Goal: Transaction & Acquisition: Purchase product/service

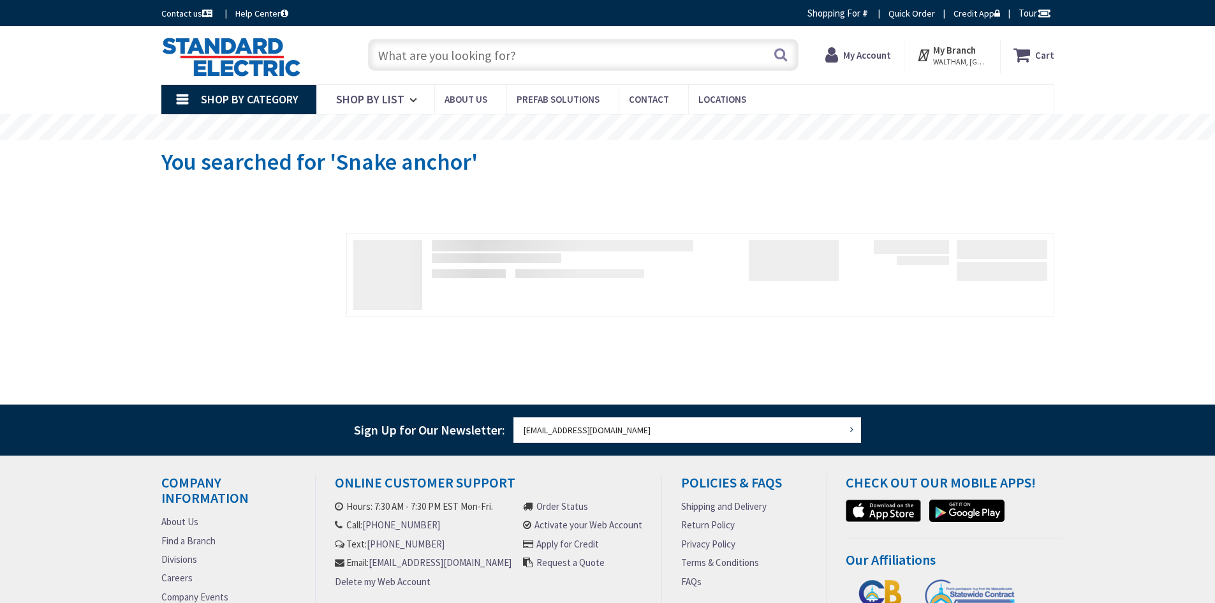
type input "e"
type input "[GEOGRAPHIC_DATA], [GEOGRAPHIC_DATA]"
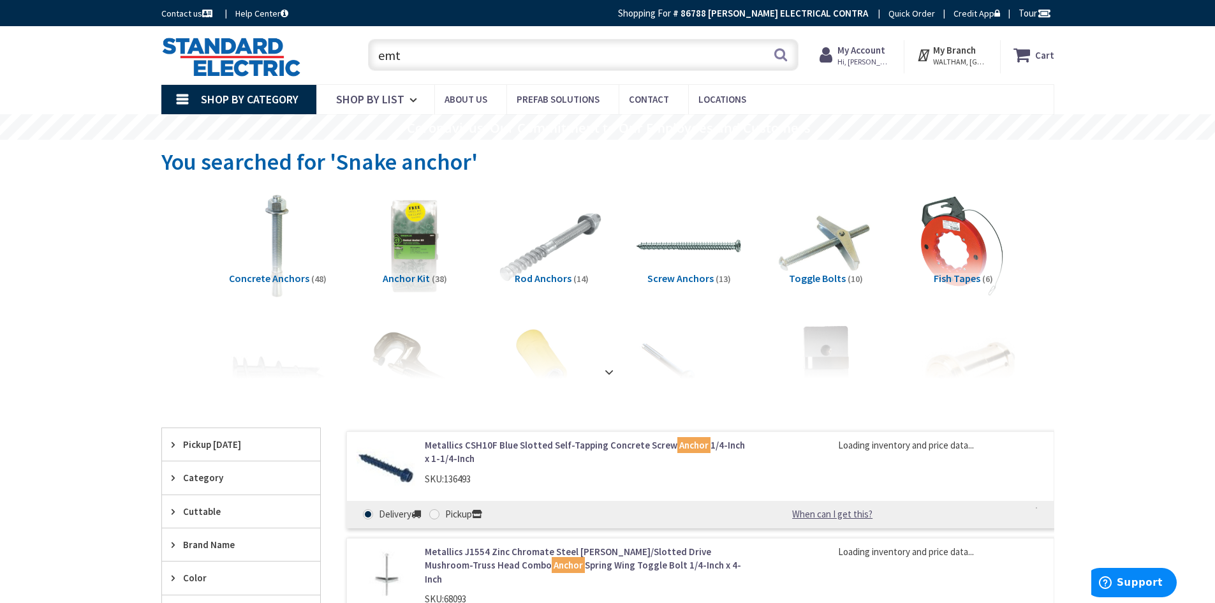
type input "emt"
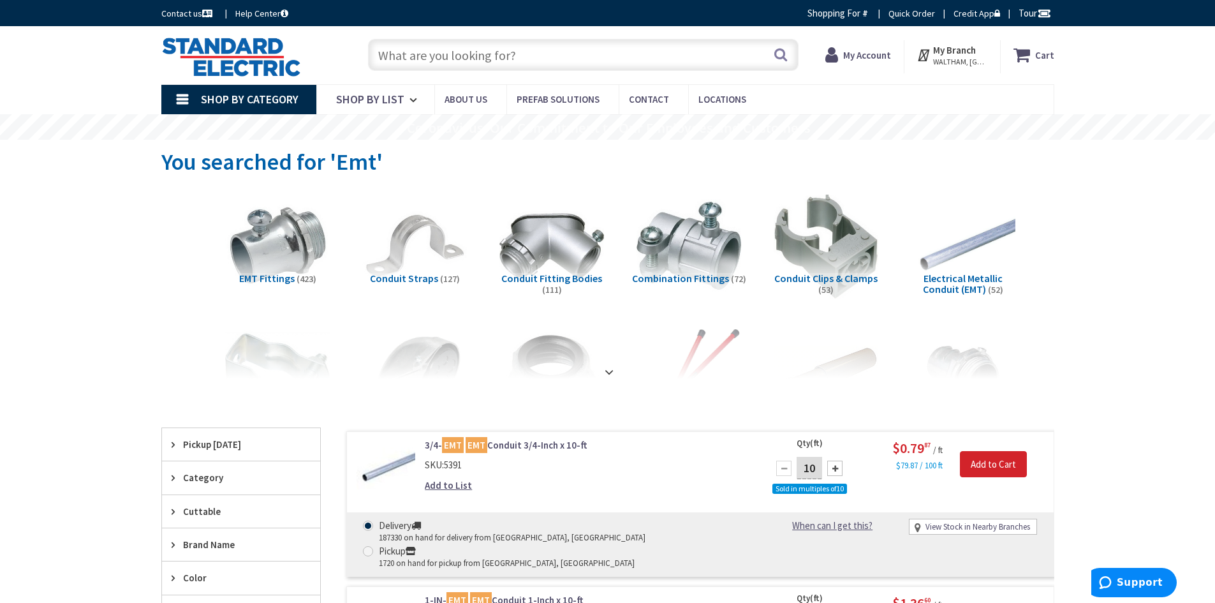
click at [414, 57] on input "text" at bounding box center [583, 55] width 431 height 32
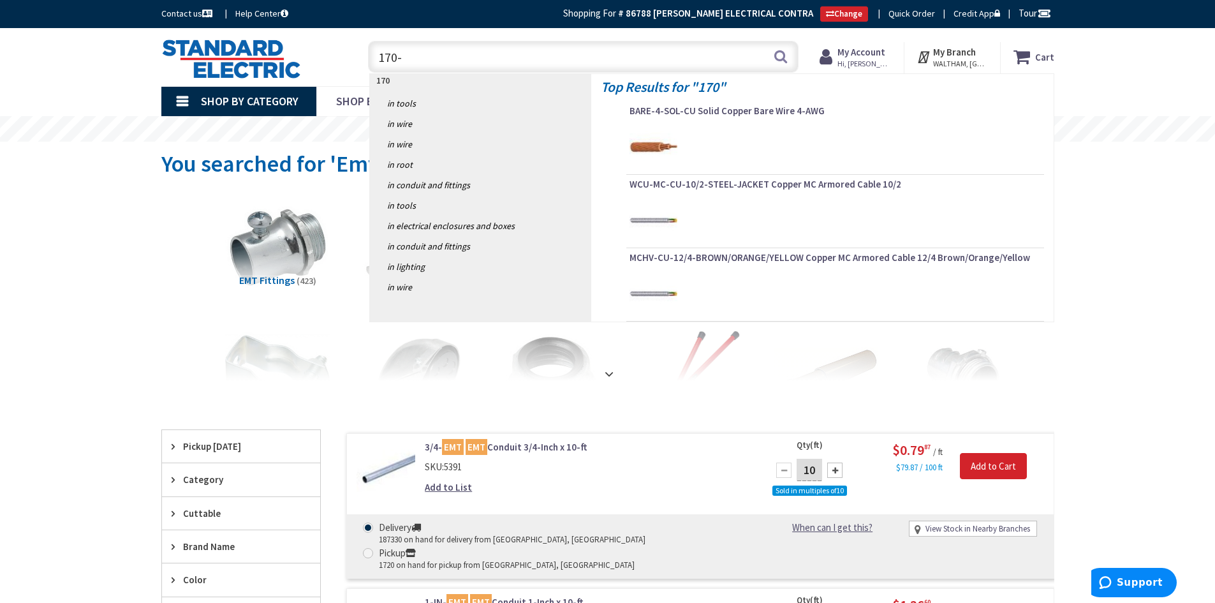
type input "170-C"
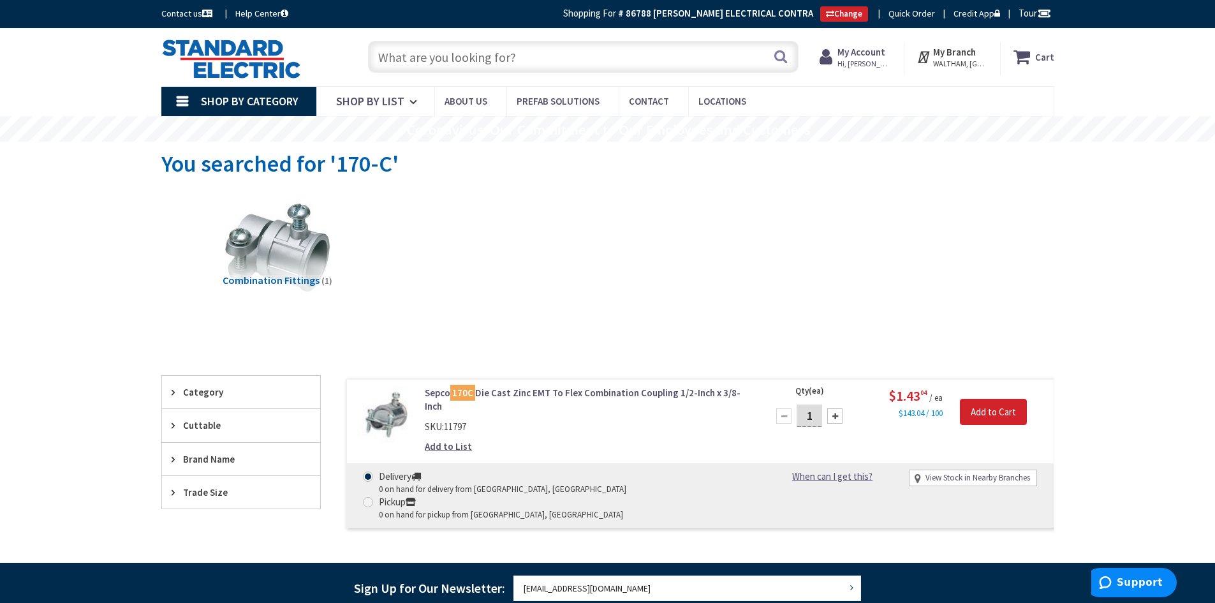
click at [423, 58] on input "text" at bounding box center [583, 57] width 431 height 32
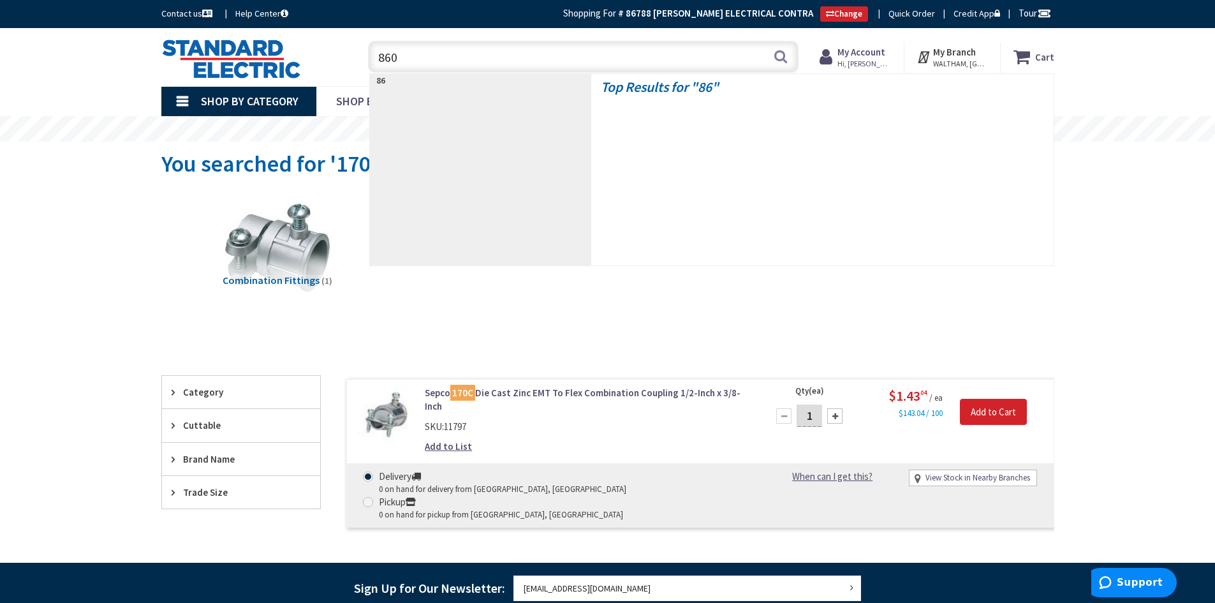
type input "8600"
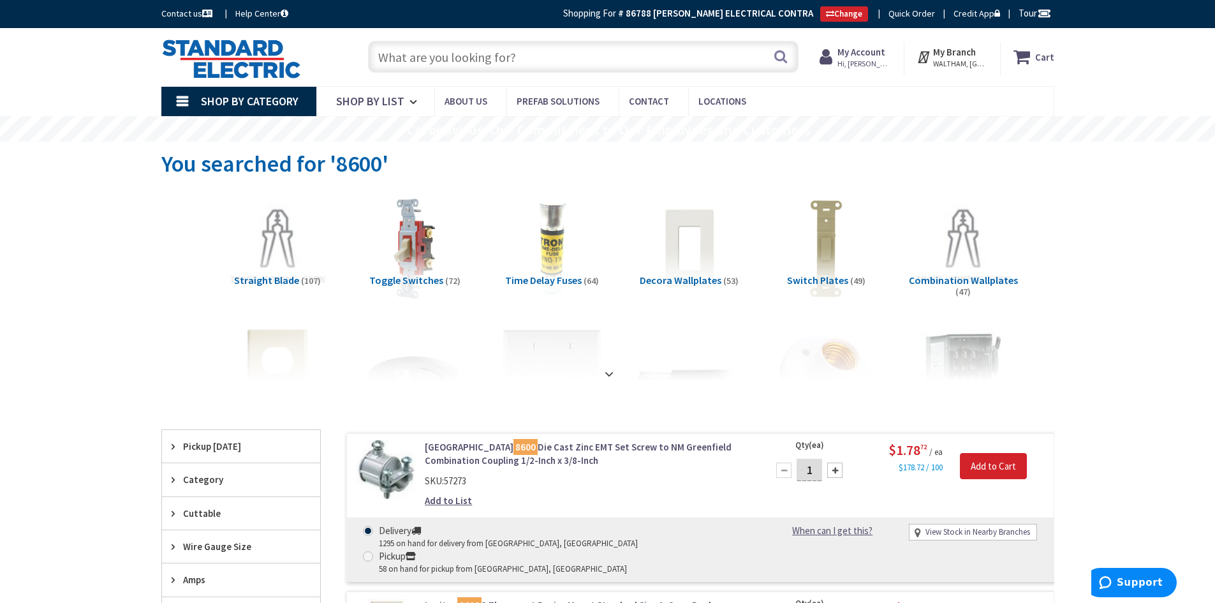
click at [428, 67] on input "text" at bounding box center [583, 57] width 431 height 32
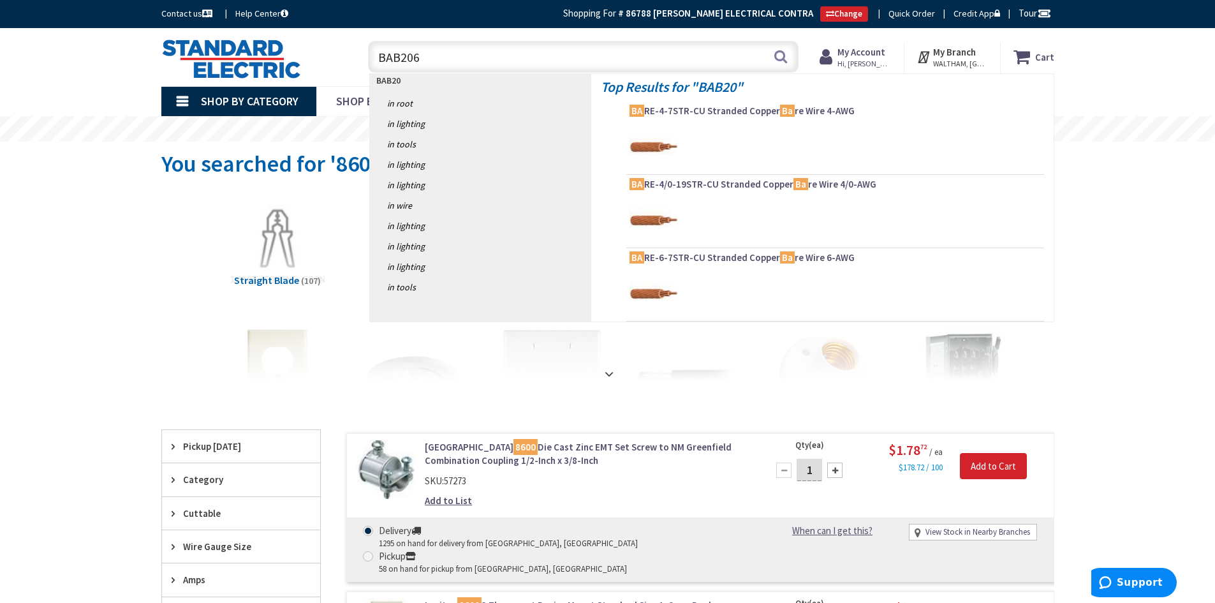
type input "BAB2060"
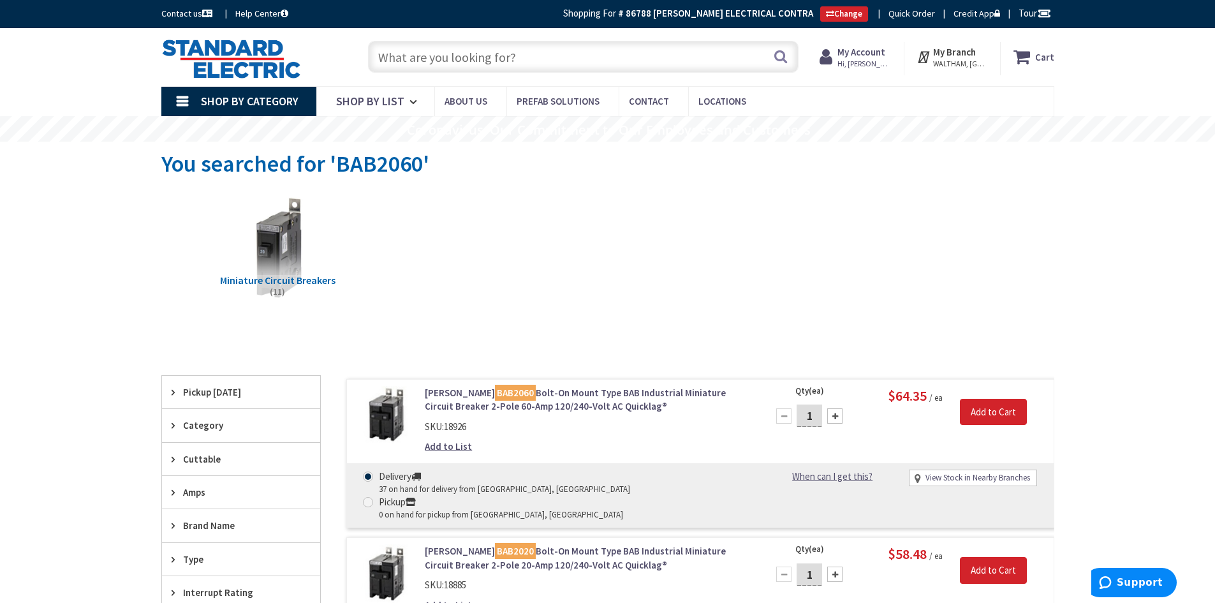
click at [478, 70] on input "text" at bounding box center [583, 57] width 431 height 32
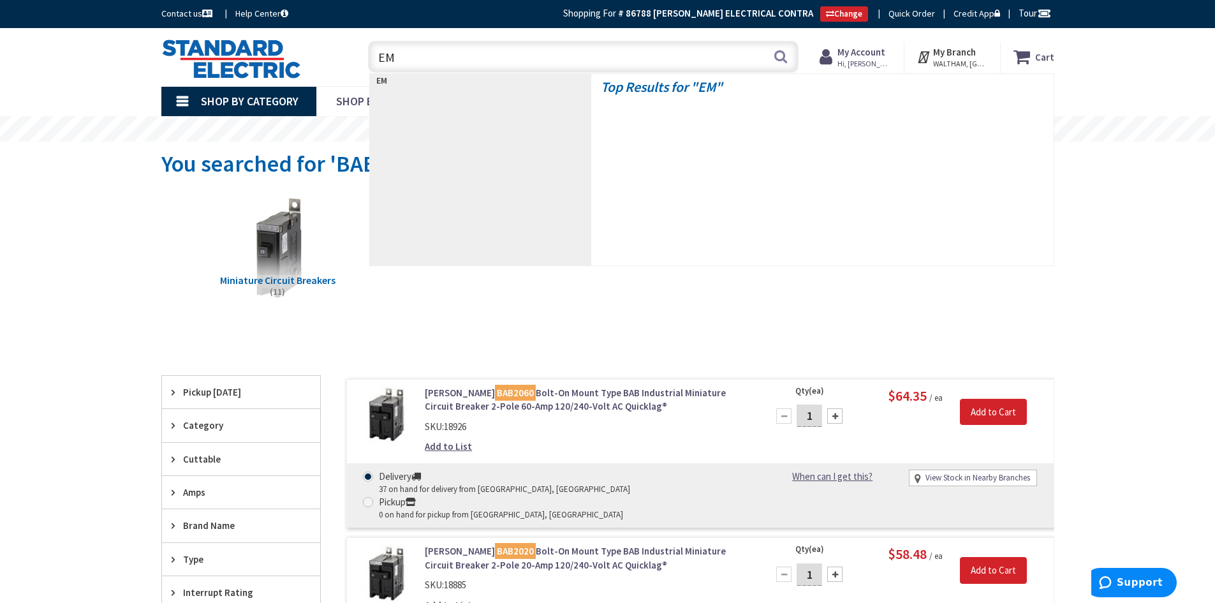
type input "EMT"
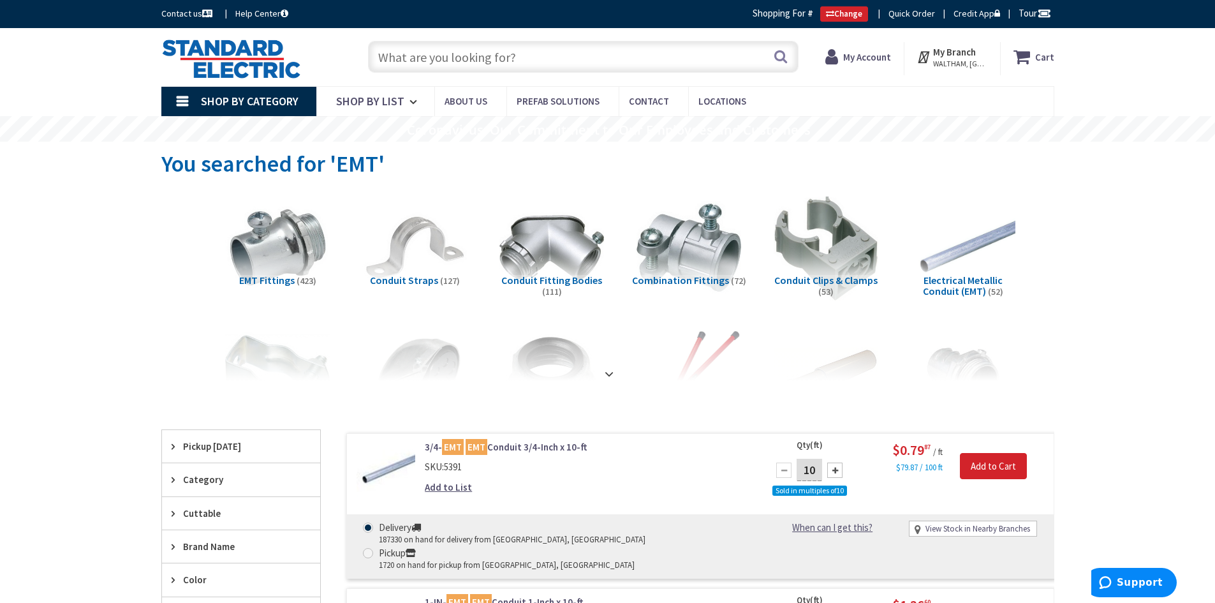
click at [455, 30] on div "Skip to Content Toggle Nav Search Cart My Cart Close" at bounding box center [607, 57] width 957 height 58
click at [450, 77] on div "Toggle Nav Search Cart My Cart Close" at bounding box center [608, 57] width 912 height 43
click at [432, 63] on input "text" at bounding box center [583, 57] width 431 height 32
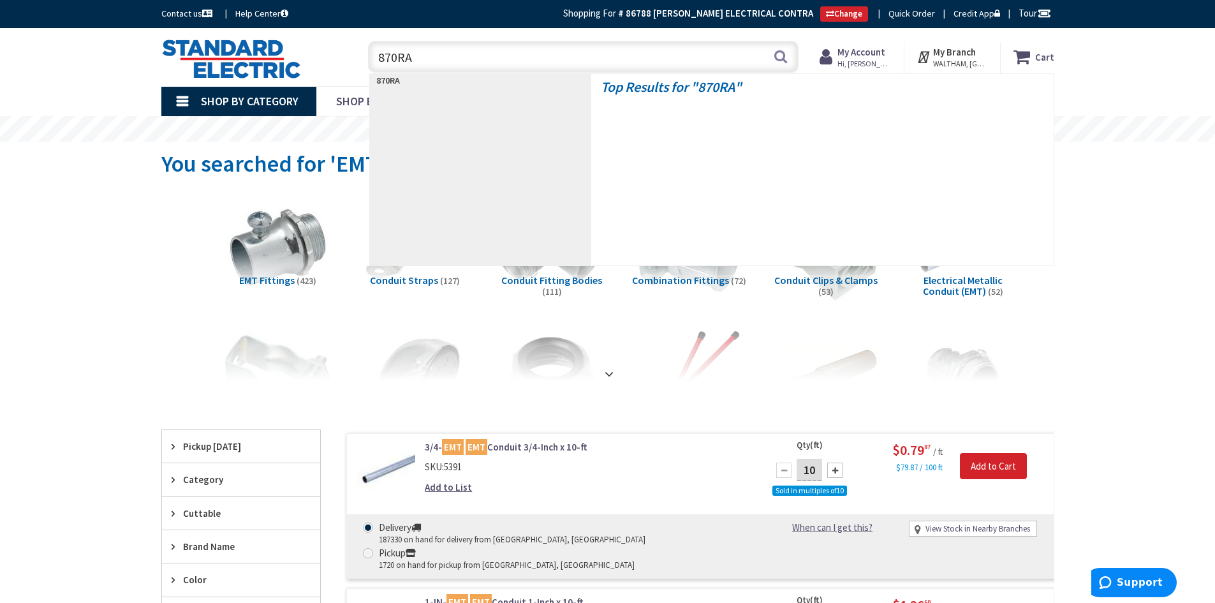
type input "870RAC"
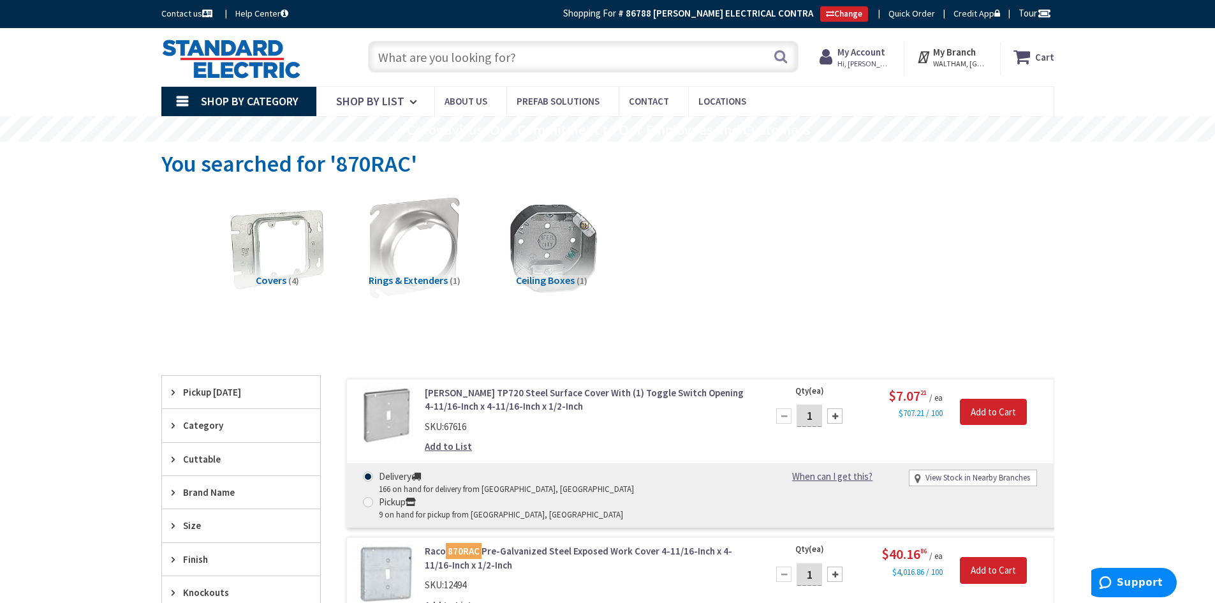
click at [410, 51] on input "text" at bounding box center [583, 57] width 431 height 32
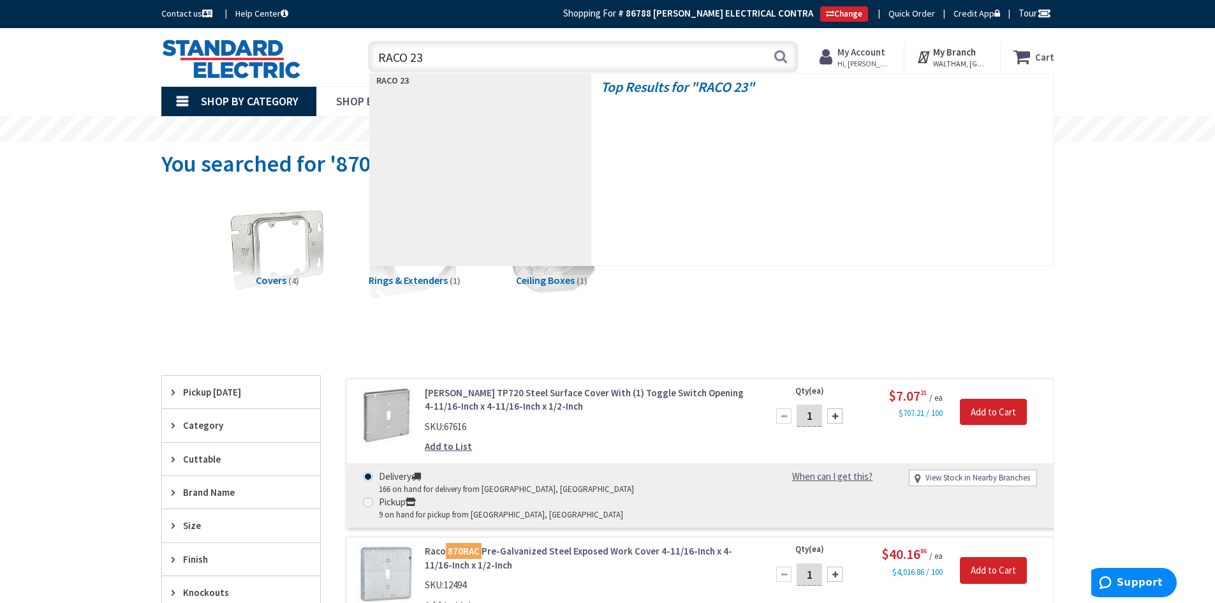
type input "RACO 232"
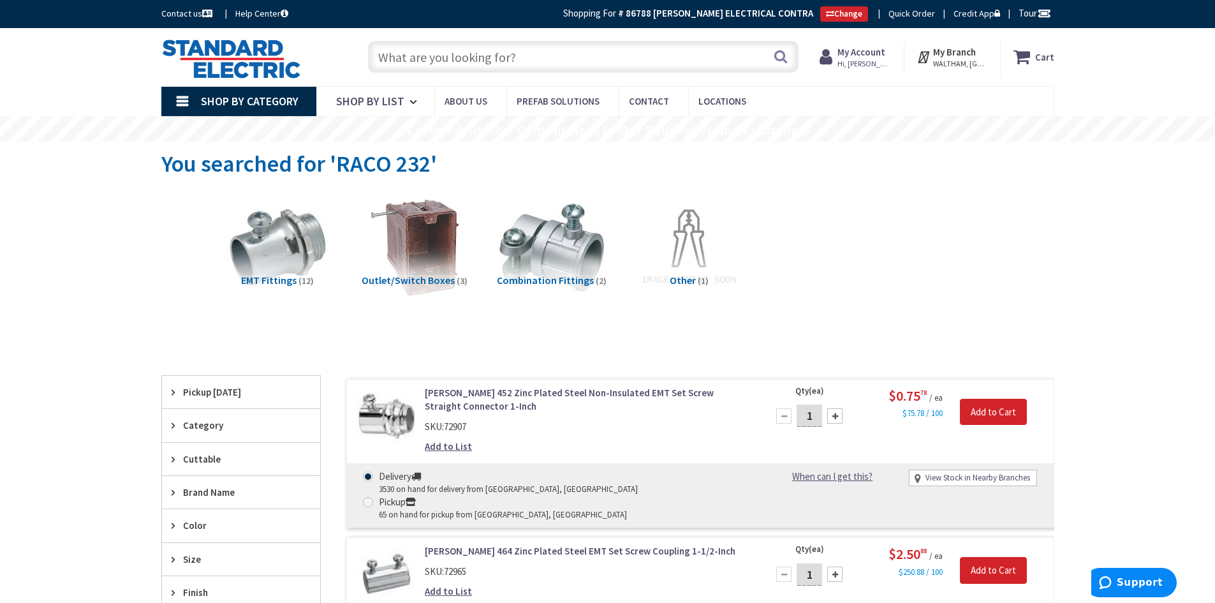
click at [408, 45] on input "text" at bounding box center [583, 57] width 431 height 32
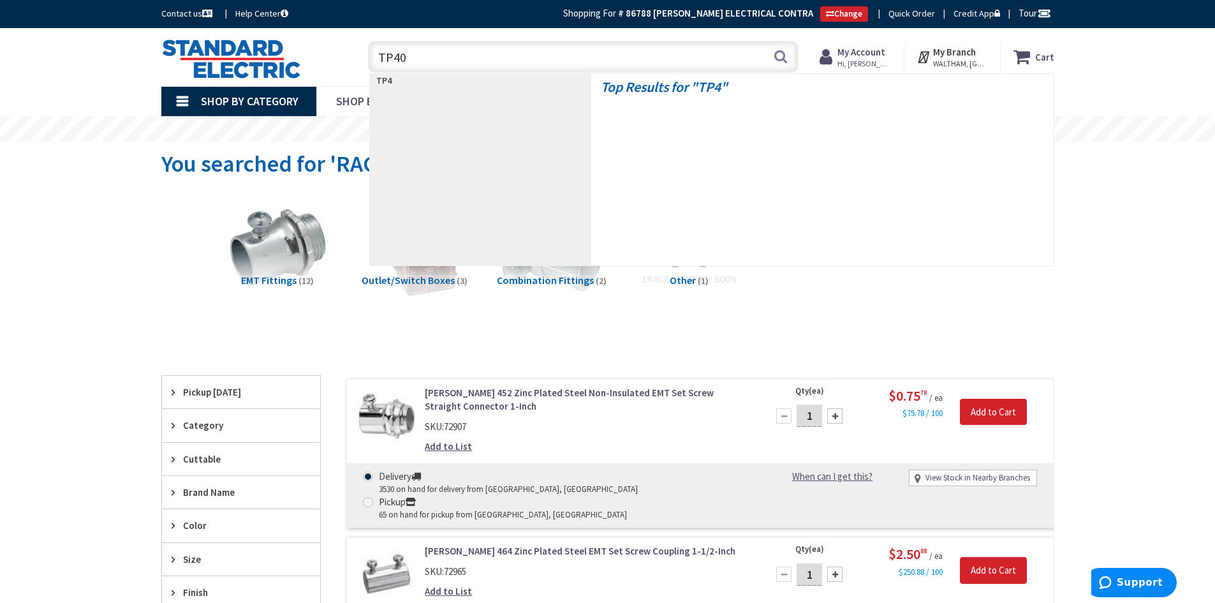
type input "TP403"
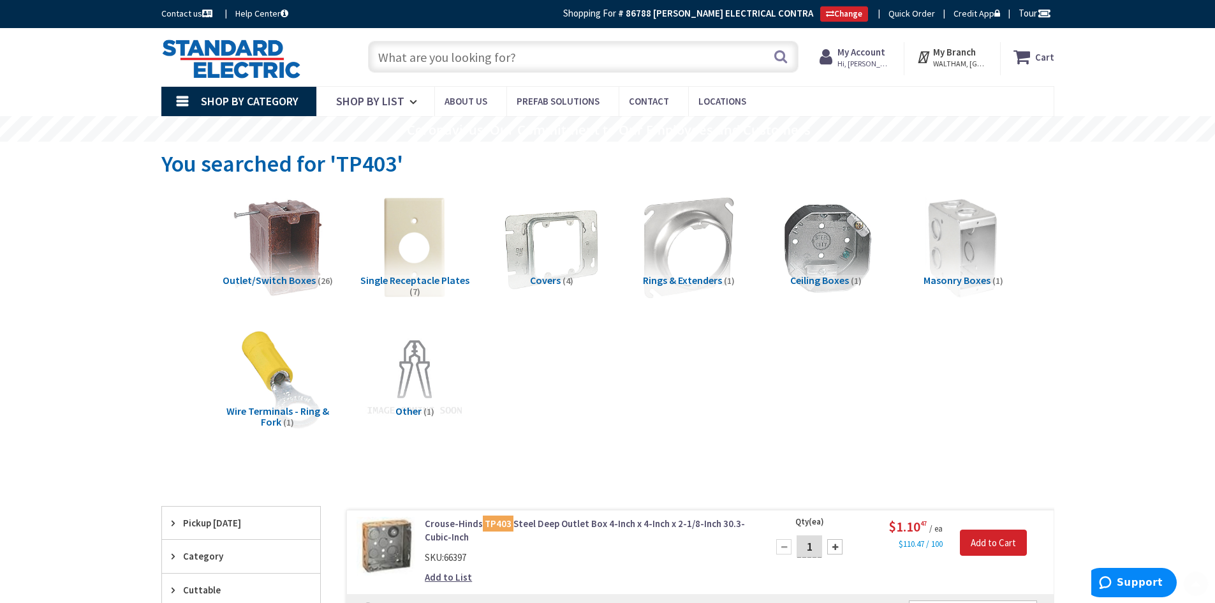
click at [451, 58] on input "text" at bounding box center [583, 57] width 431 height 32
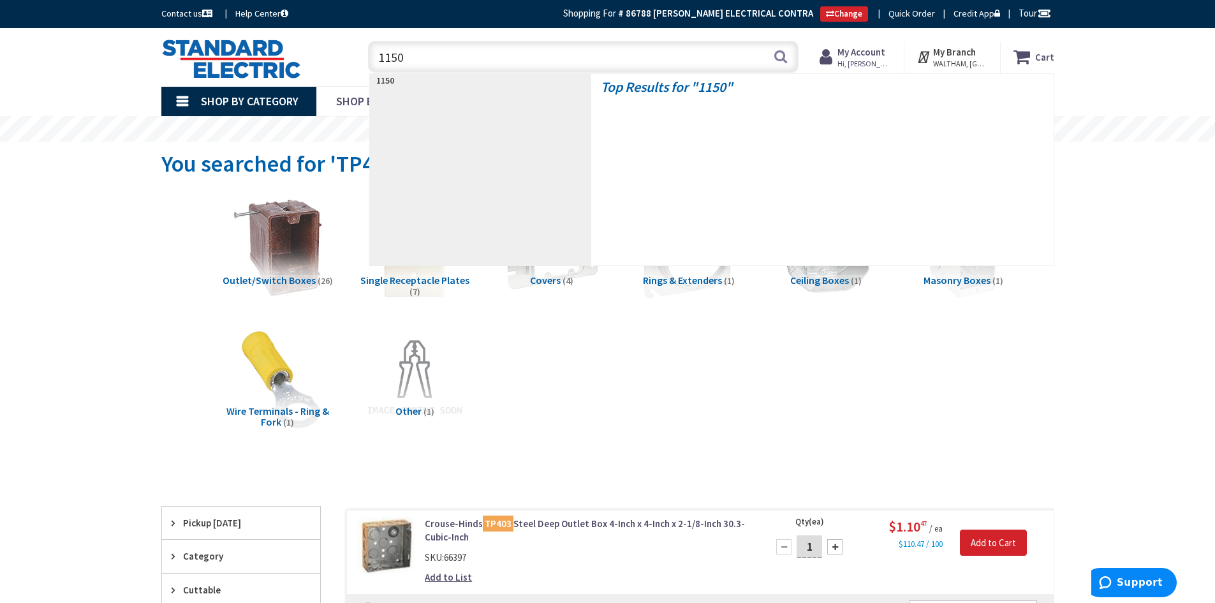
type input "11501"
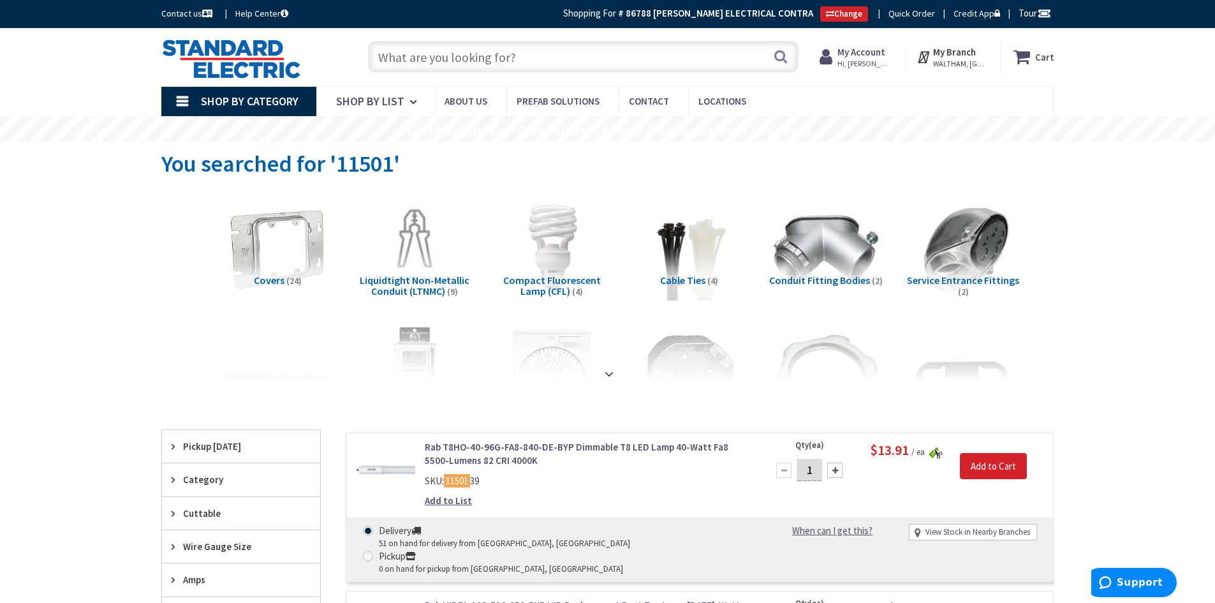
click at [460, 55] on input "text" at bounding box center [583, 57] width 431 height 32
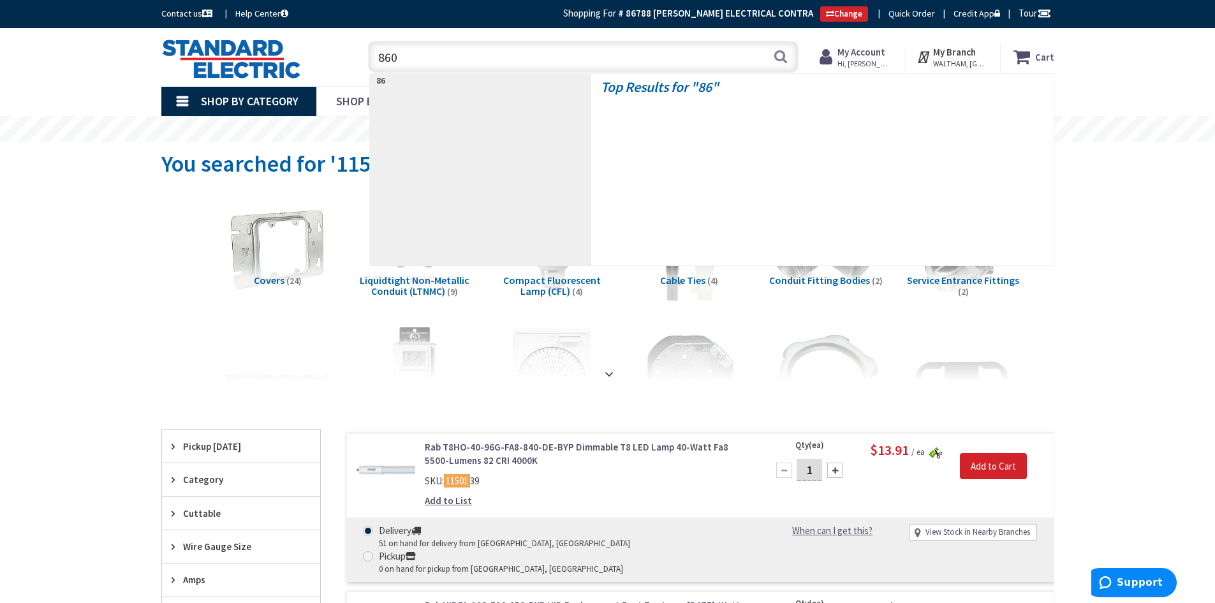
type input "8600"
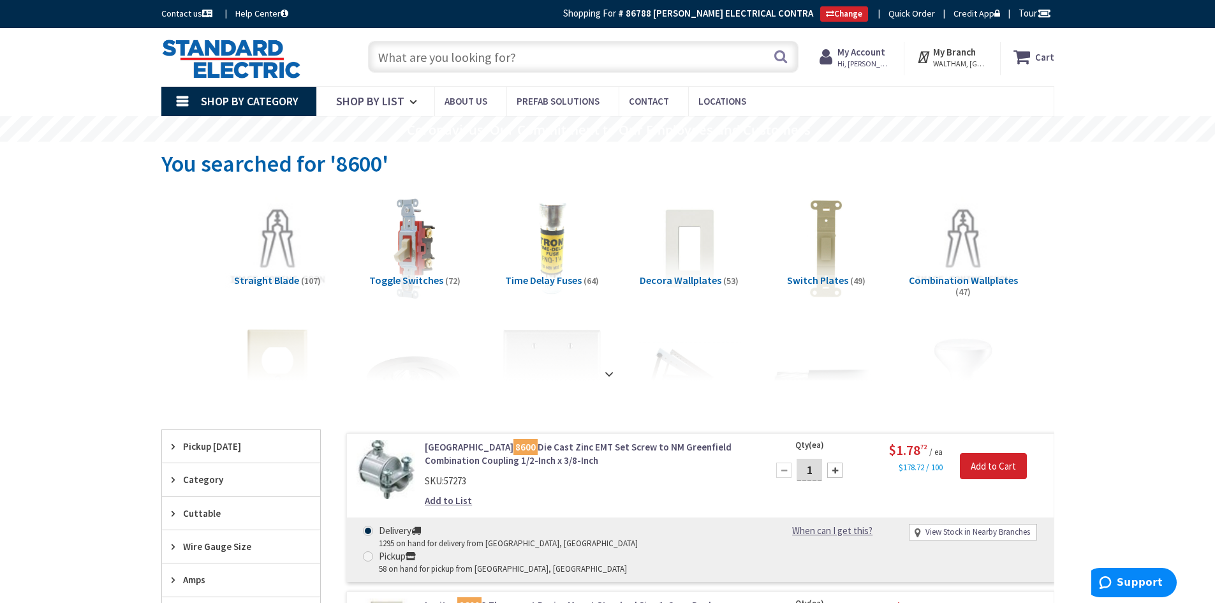
click at [445, 52] on input "text" at bounding box center [583, 57] width 431 height 32
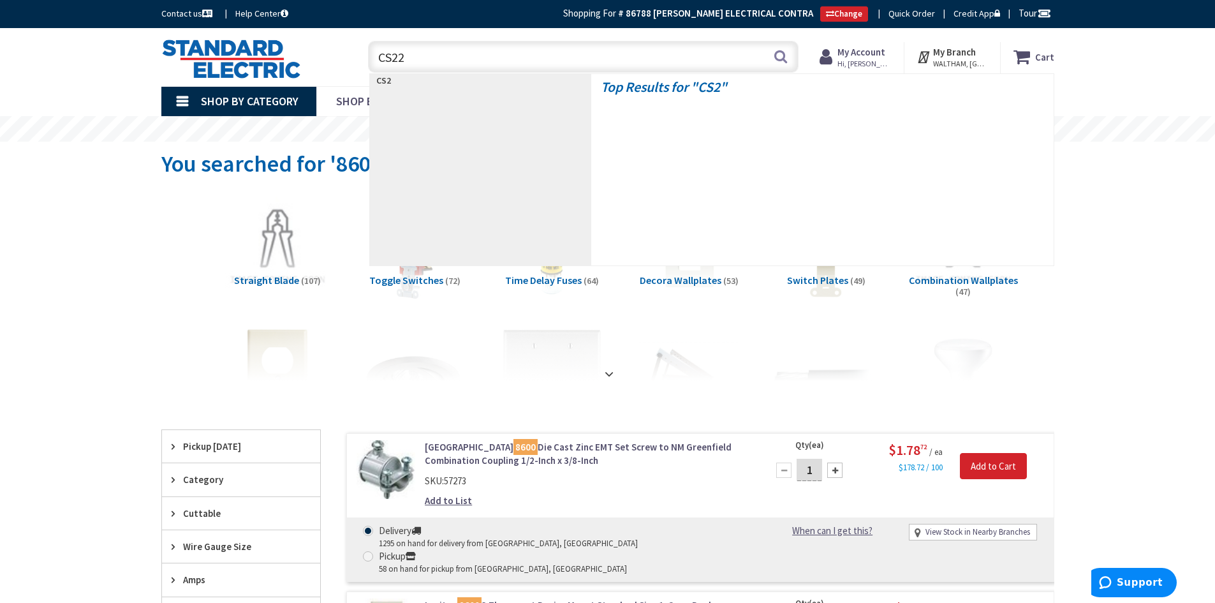
type input "CS220"
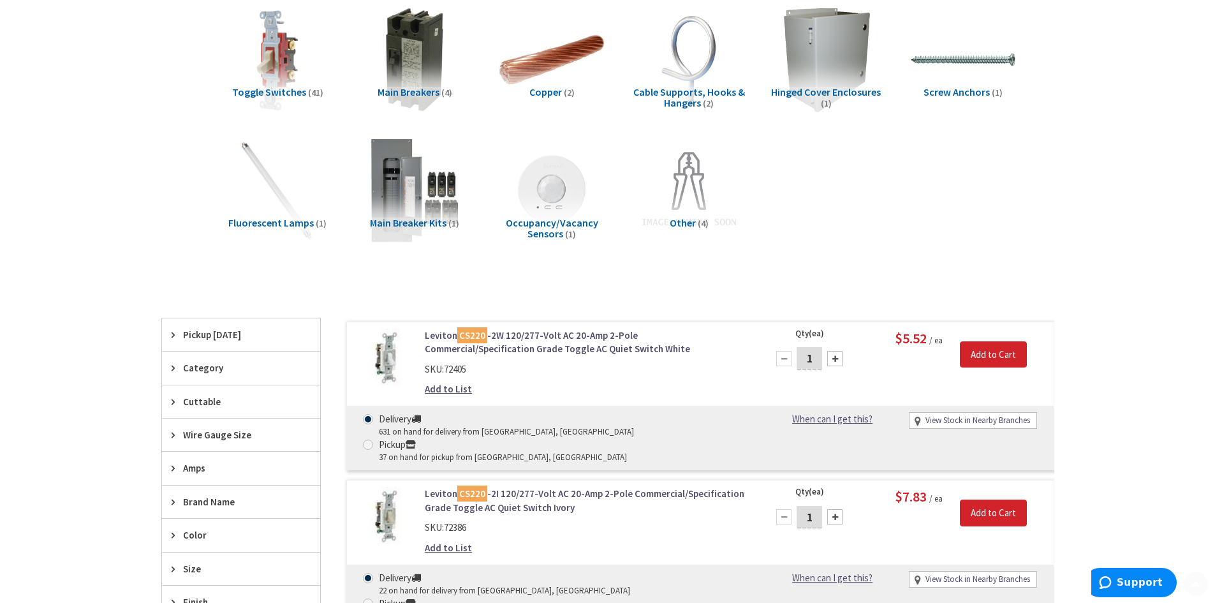
scroll to position [191, 0]
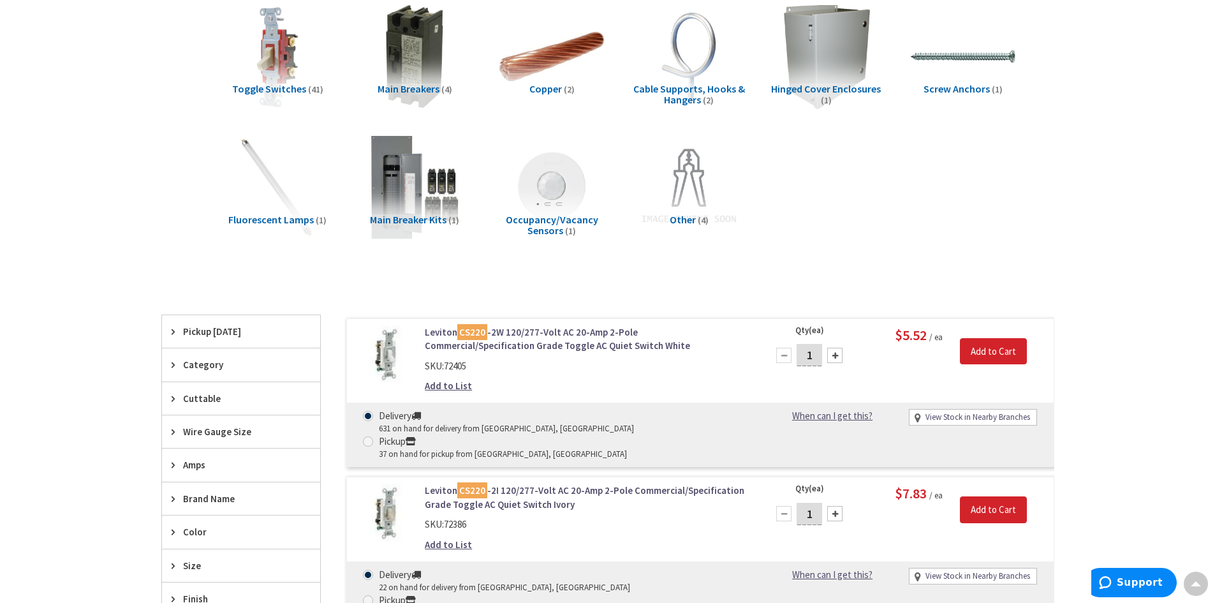
click at [837, 356] on div at bounding box center [834, 355] width 15 height 15
type input "4"
click at [998, 350] on input "Add to Cart" at bounding box center [993, 351] width 67 height 27
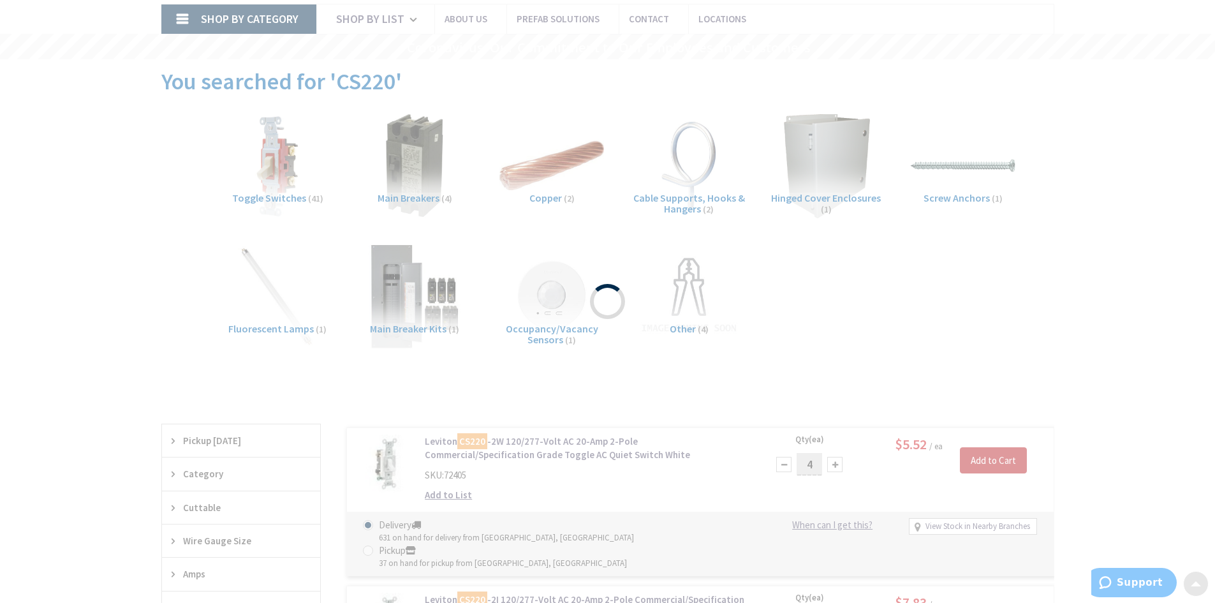
scroll to position [0, 0]
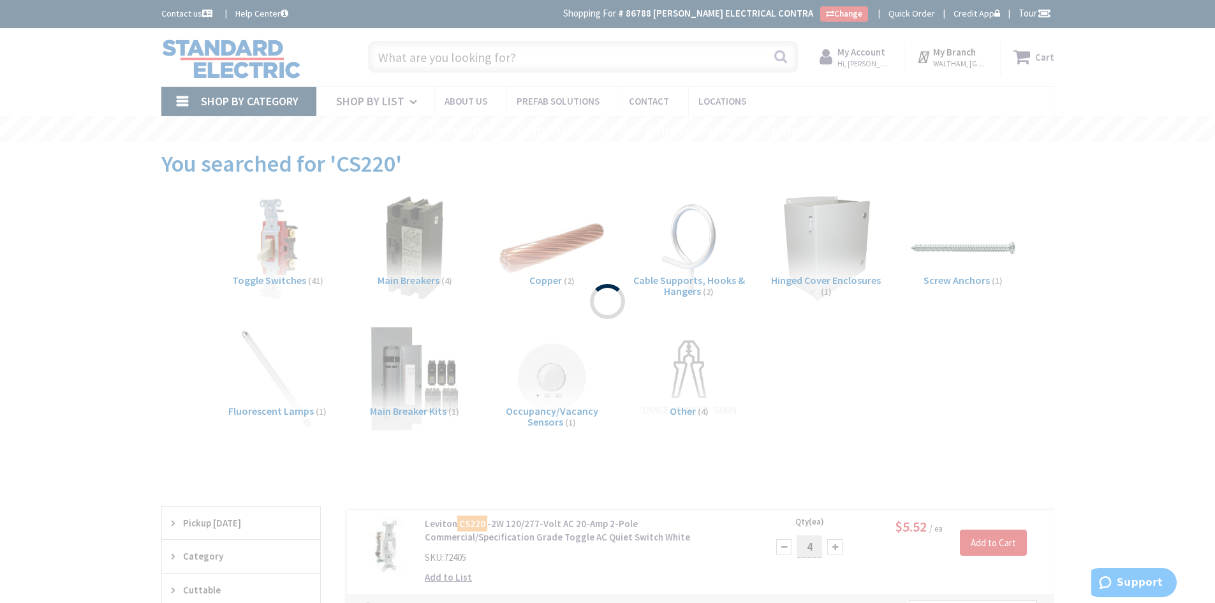
click at [502, 51] on div "Please wait..." at bounding box center [607, 301] width 1215 height 603
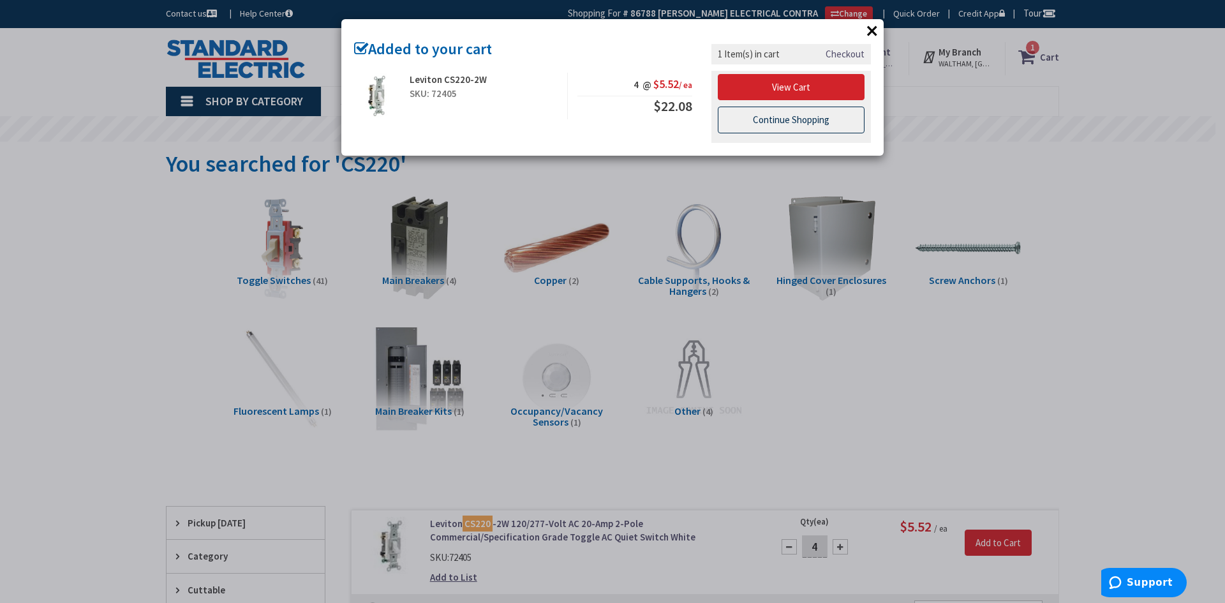
click at [795, 119] on link "Continue Shopping" at bounding box center [791, 120] width 147 height 27
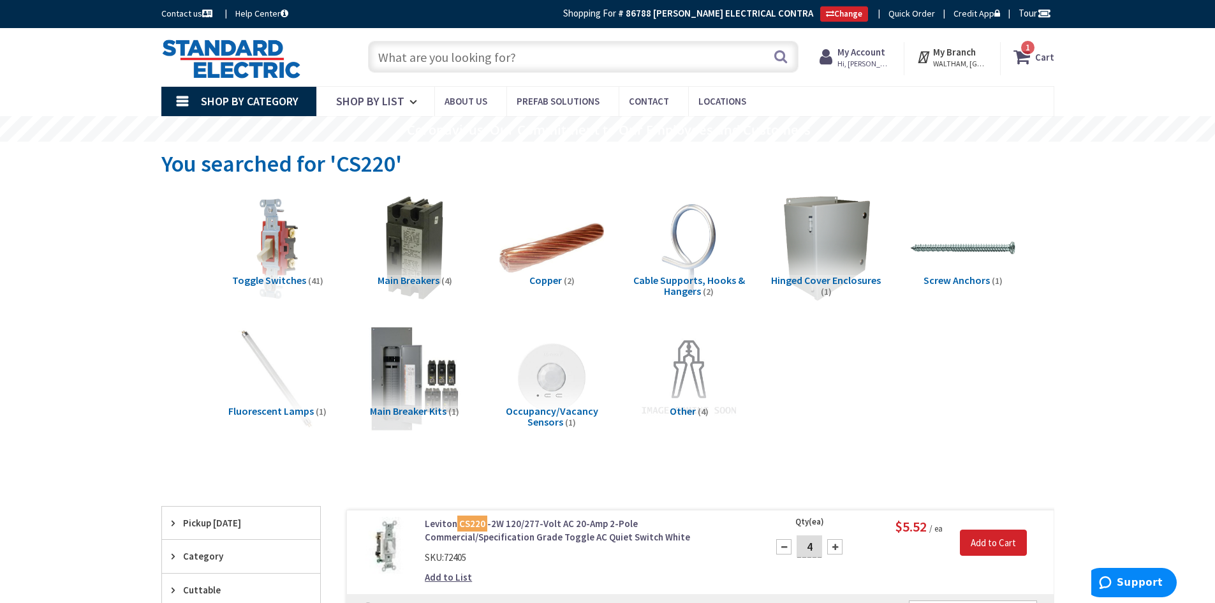
click at [445, 50] on input "text" at bounding box center [583, 57] width 431 height 32
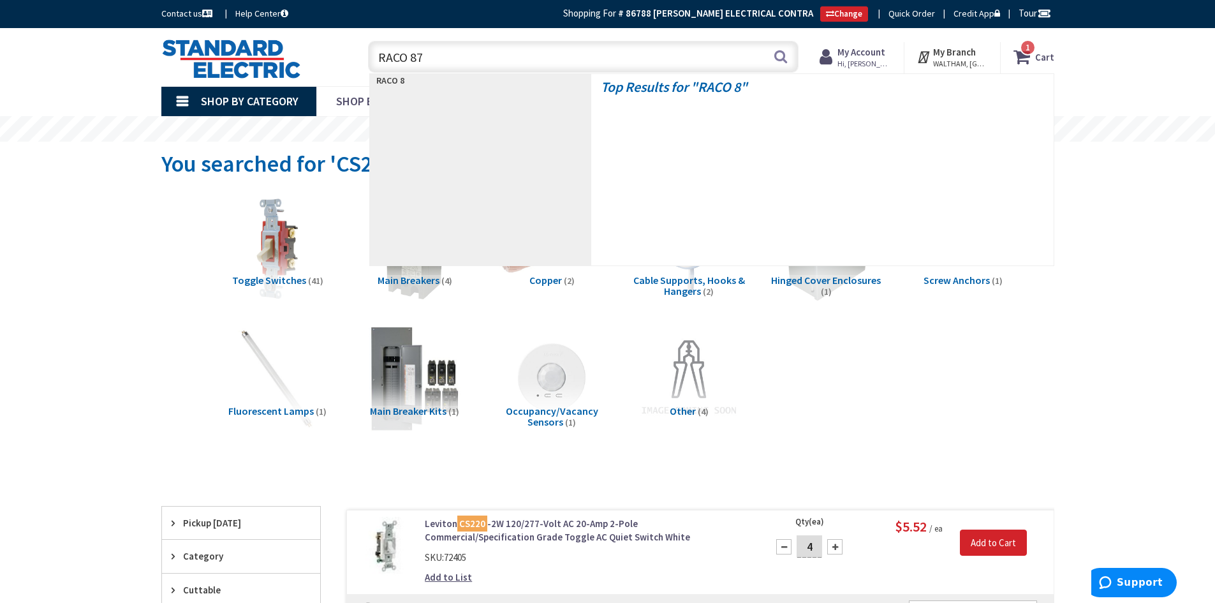
type input "RACO 870"
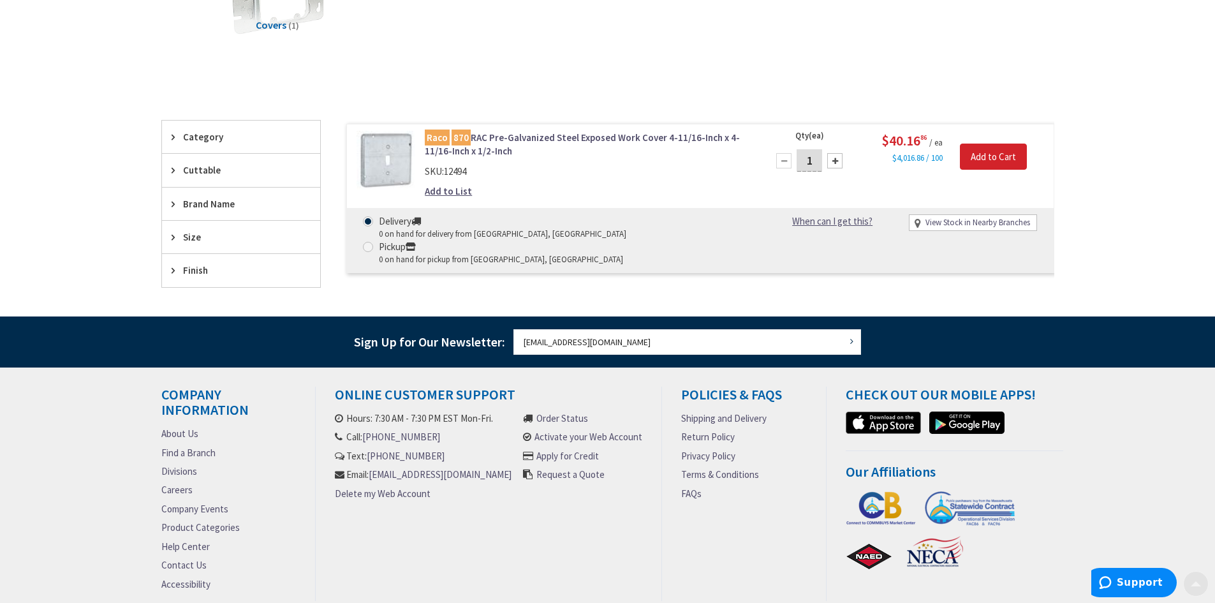
scroll to position [255, 0]
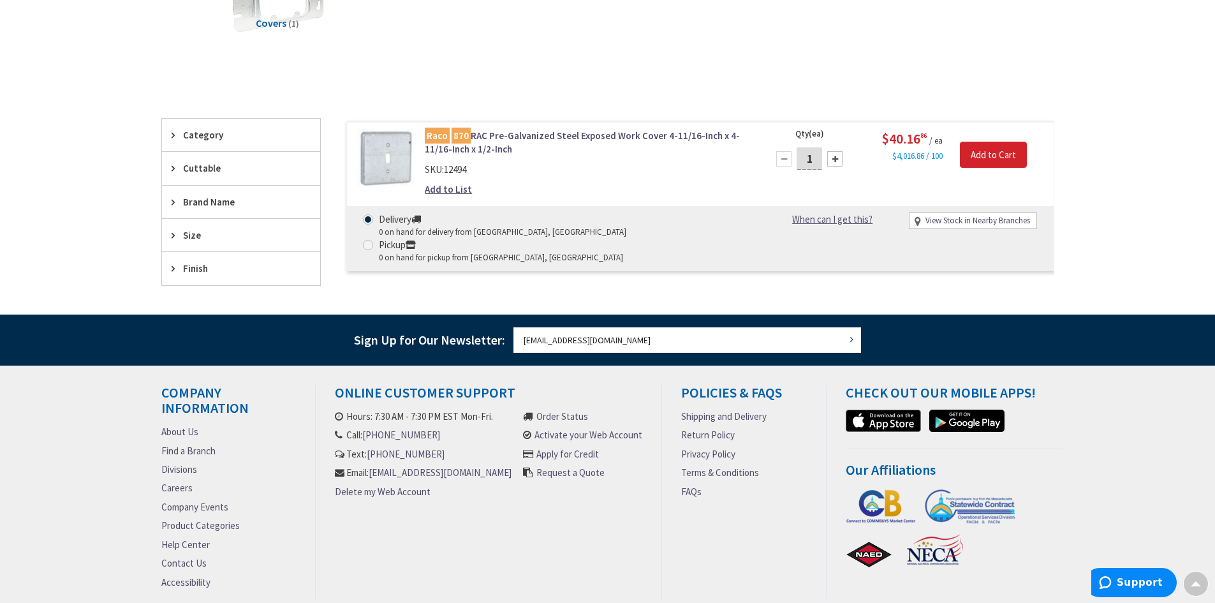
click at [460, 139] on mark "870" at bounding box center [461, 136] width 19 height 16
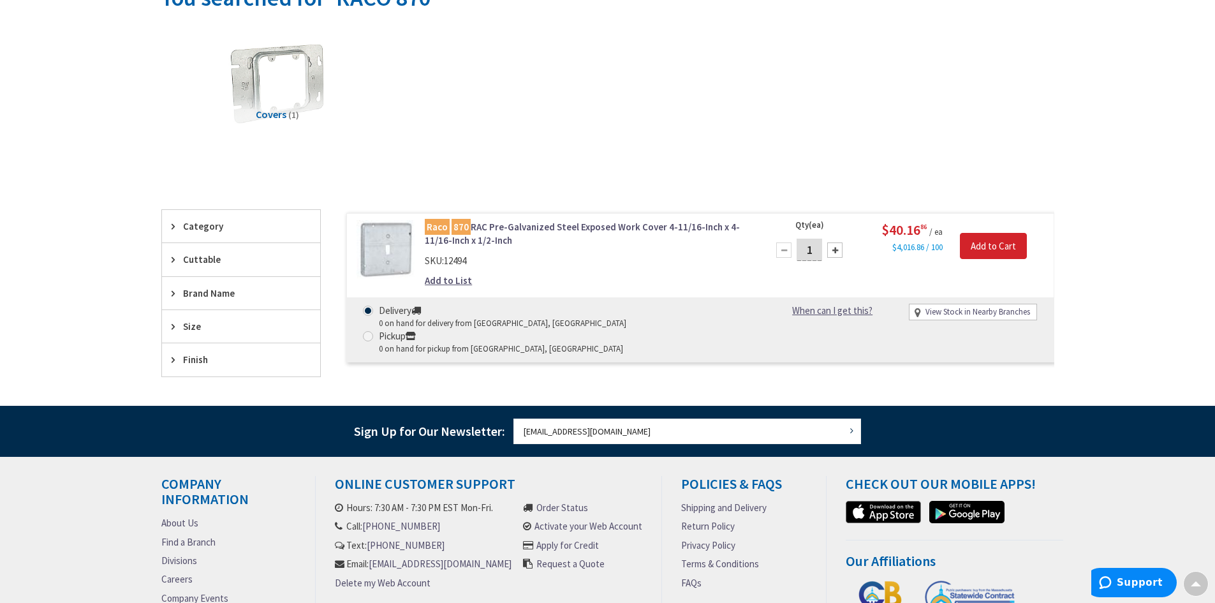
scroll to position [0, 0]
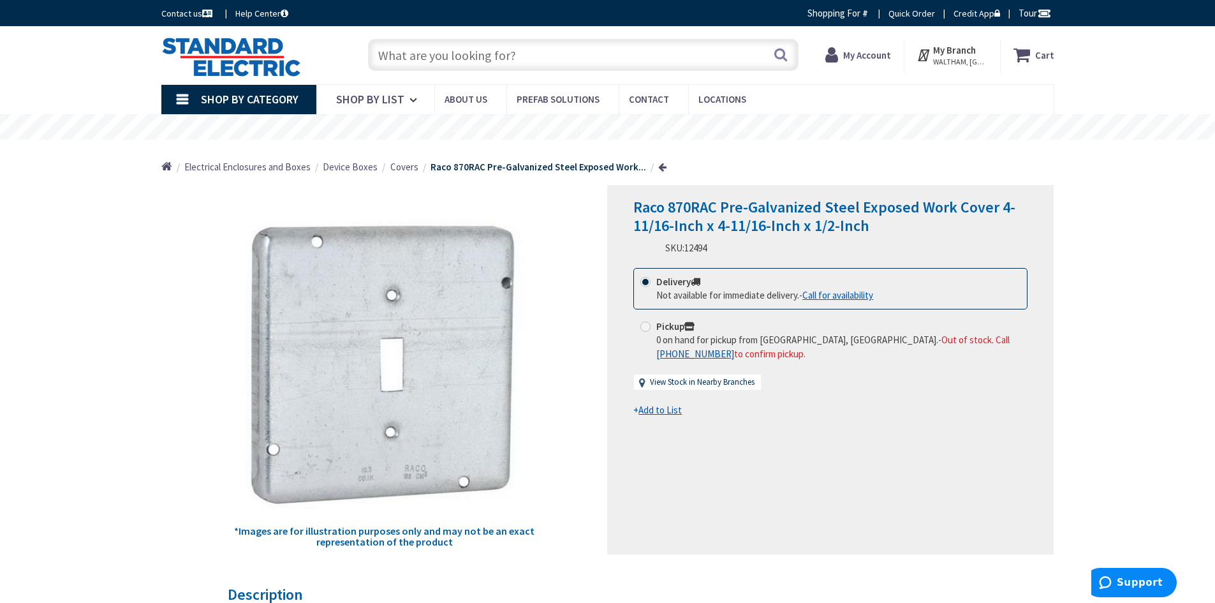
click at [410, 61] on input "text" at bounding box center [583, 55] width 431 height 32
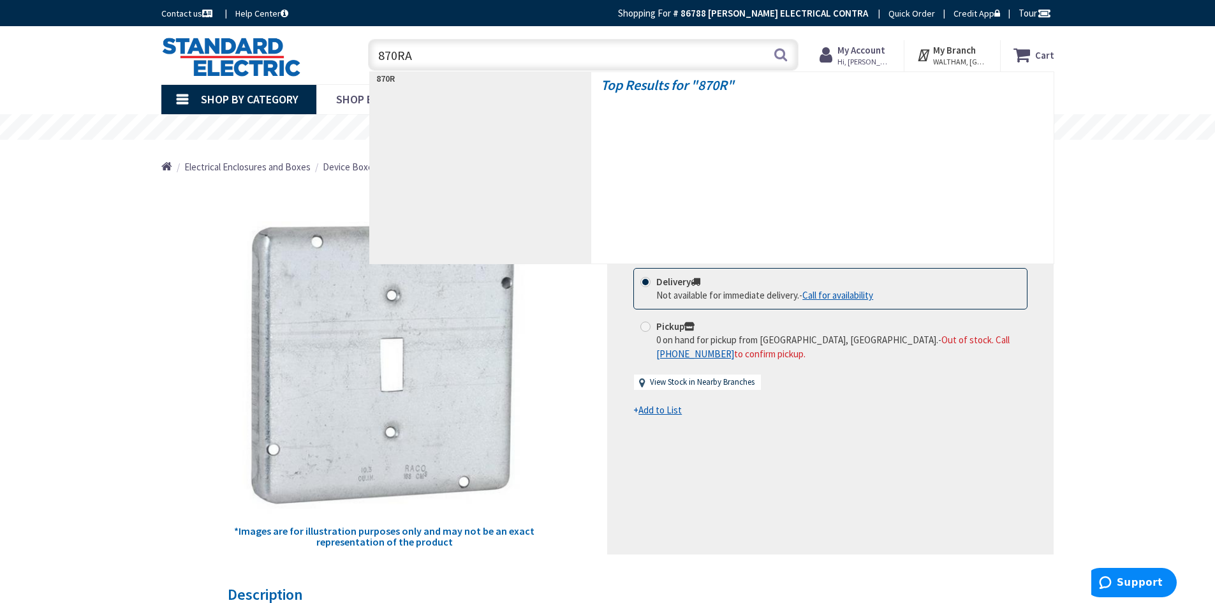
type input "870RAC"
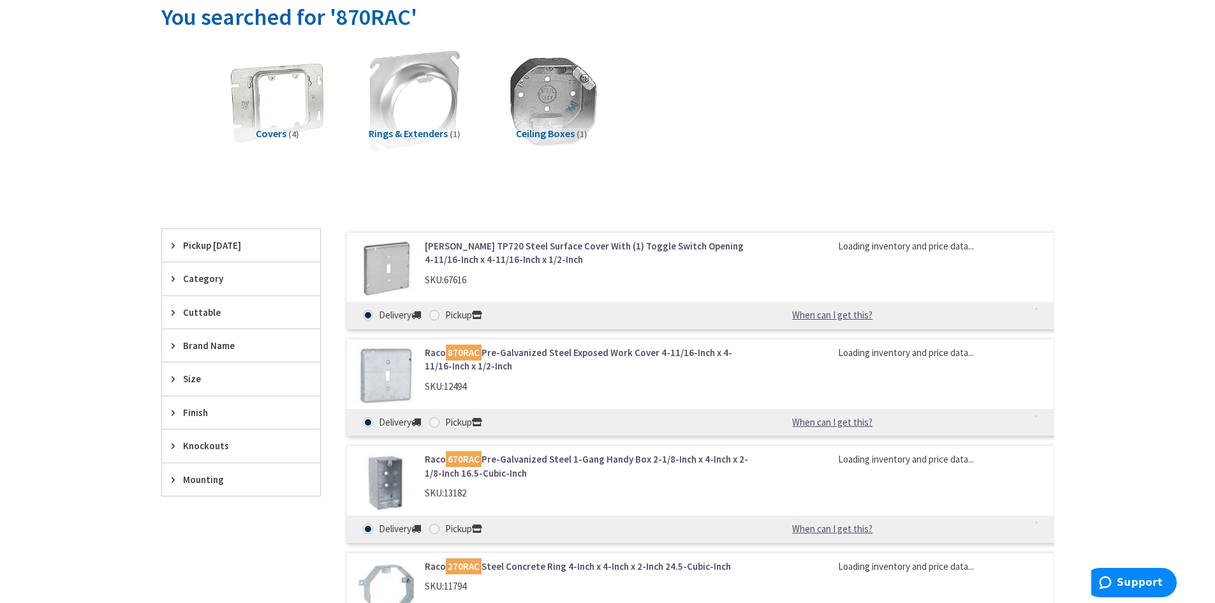
scroll to position [191, 0]
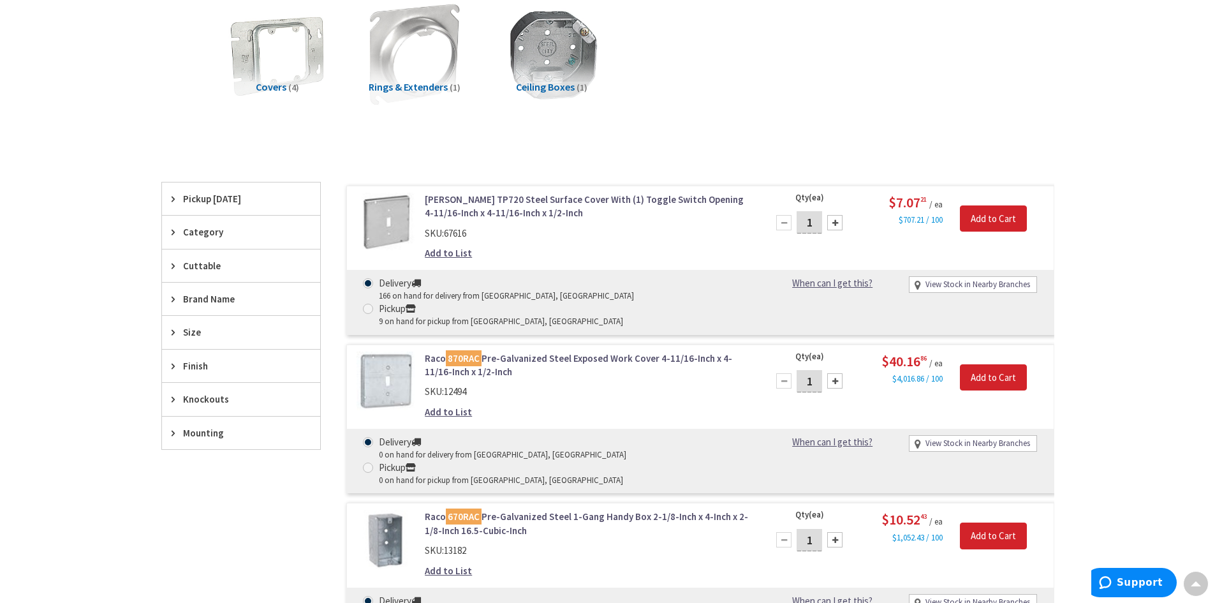
click at [836, 221] on div at bounding box center [834, 222] width 15 height 15
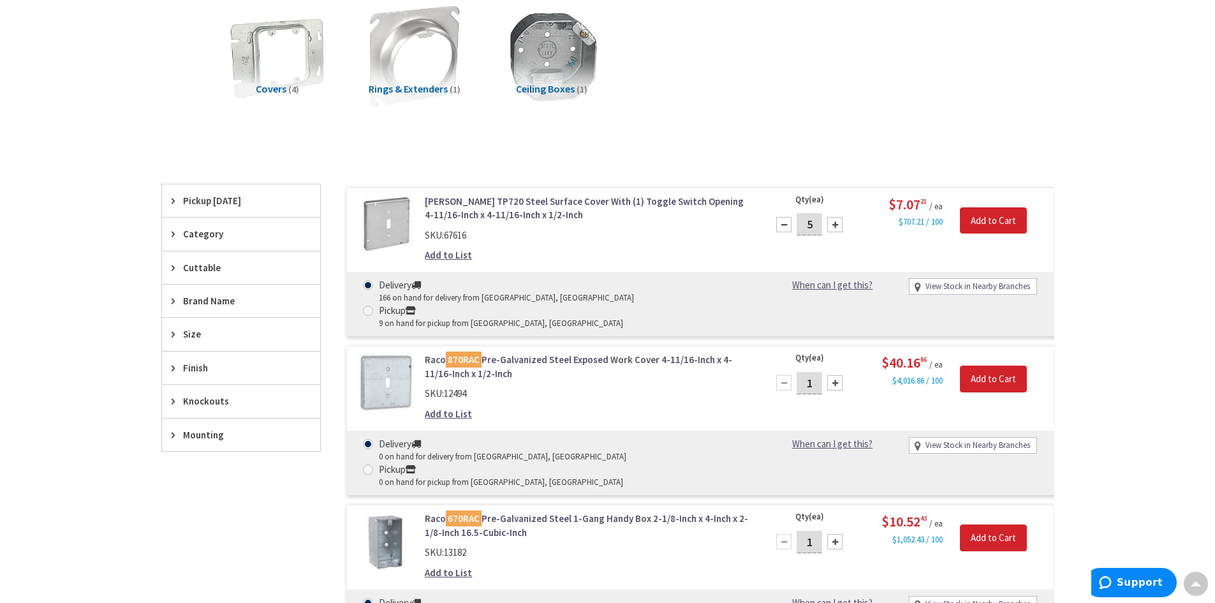
scroll to position [193, 0]
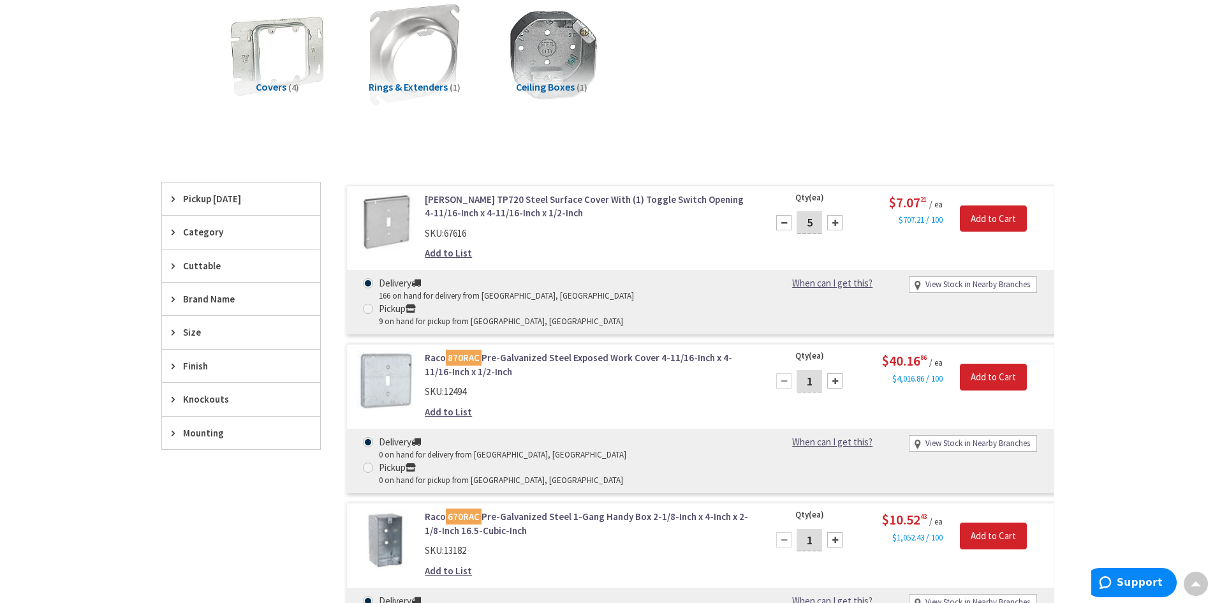
click at [783, 221] on div at bounding box center [783, 222] width 15 height 15
type input "4"
click at [1016, 212] on input "Add to Cart" at bounding box center [993, 218] width 67 height 27
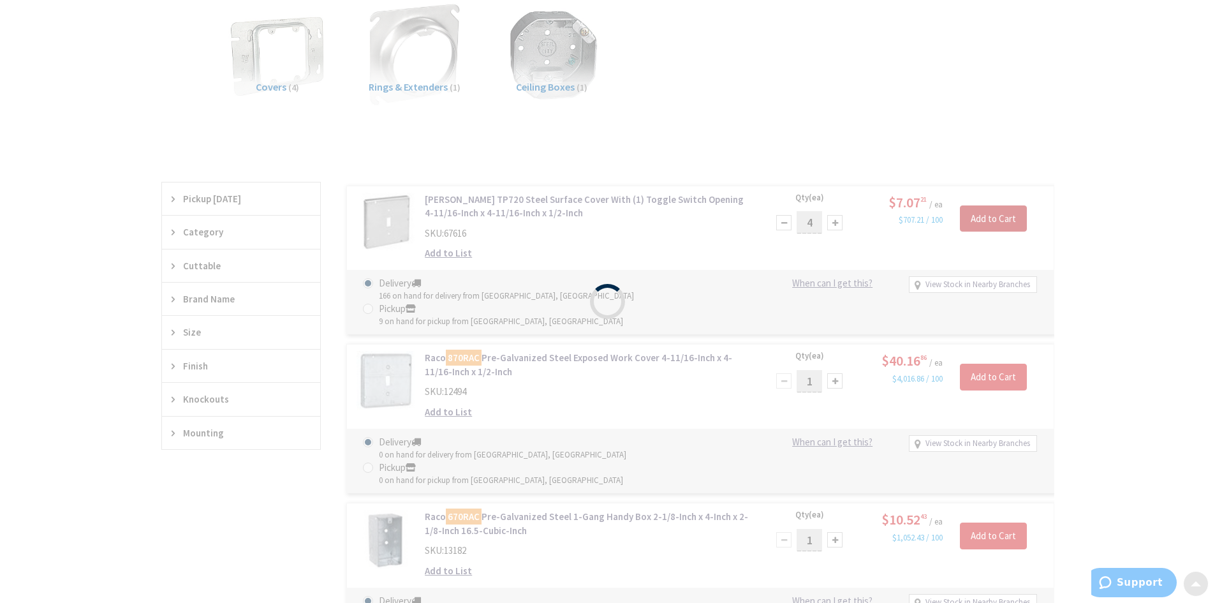
scroll to position [0, 0]
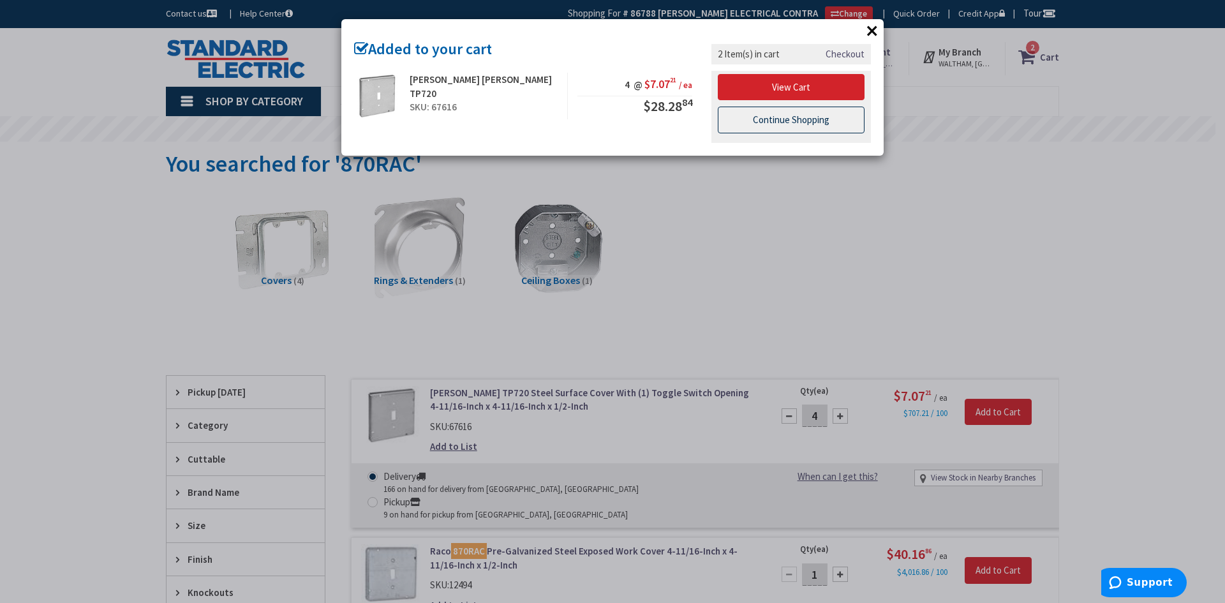
click at [799, 116] on link "Continue Shopping" at bounding box center [791, 120] width 147 height 27
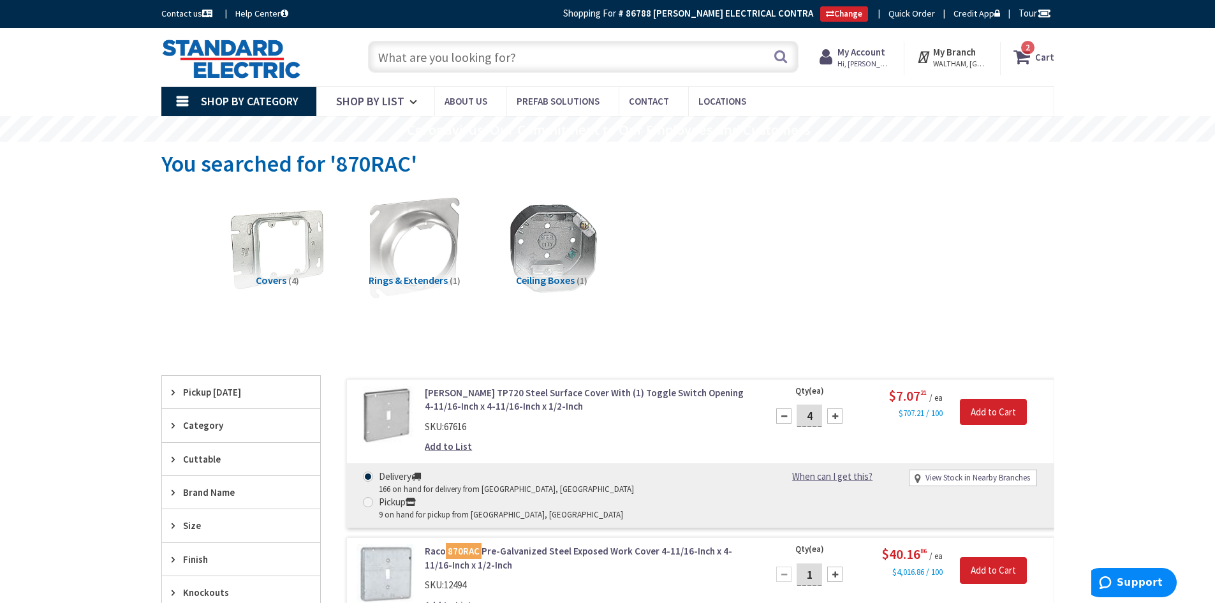
click at [462, 61] on input "text" at bounding box center [583, 57] width 431 height 32
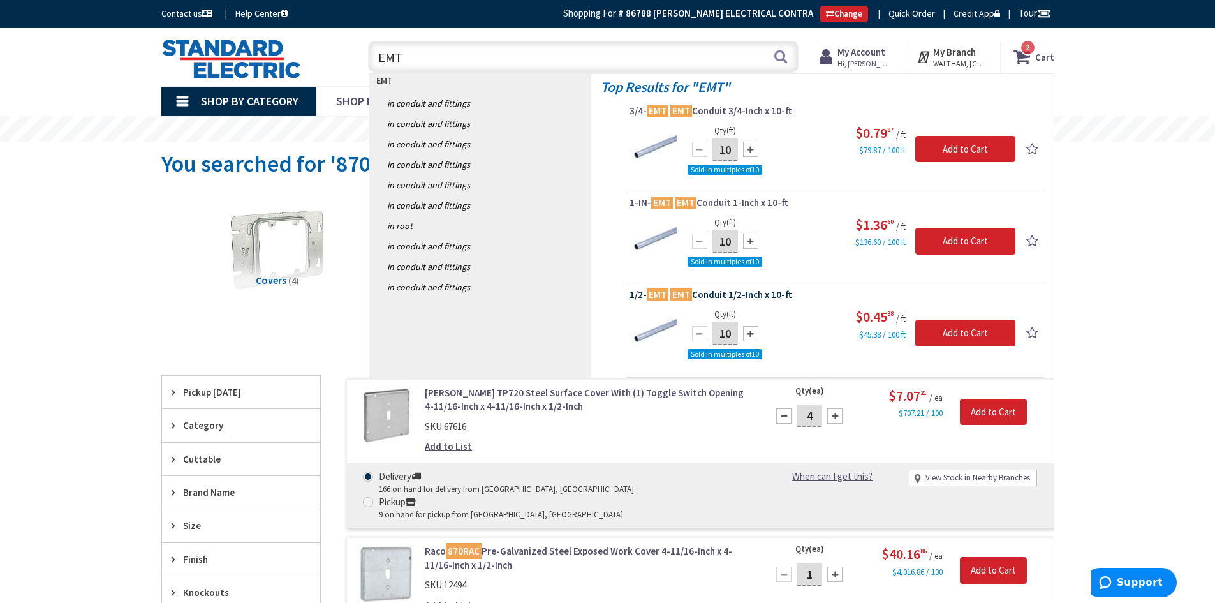
type input "EMT"
click at [714, 298] on span "1/2- EMT EMT Conduit 1/2-Inch x 10-ft" at bounding box center [835, 294] width 411 height 13
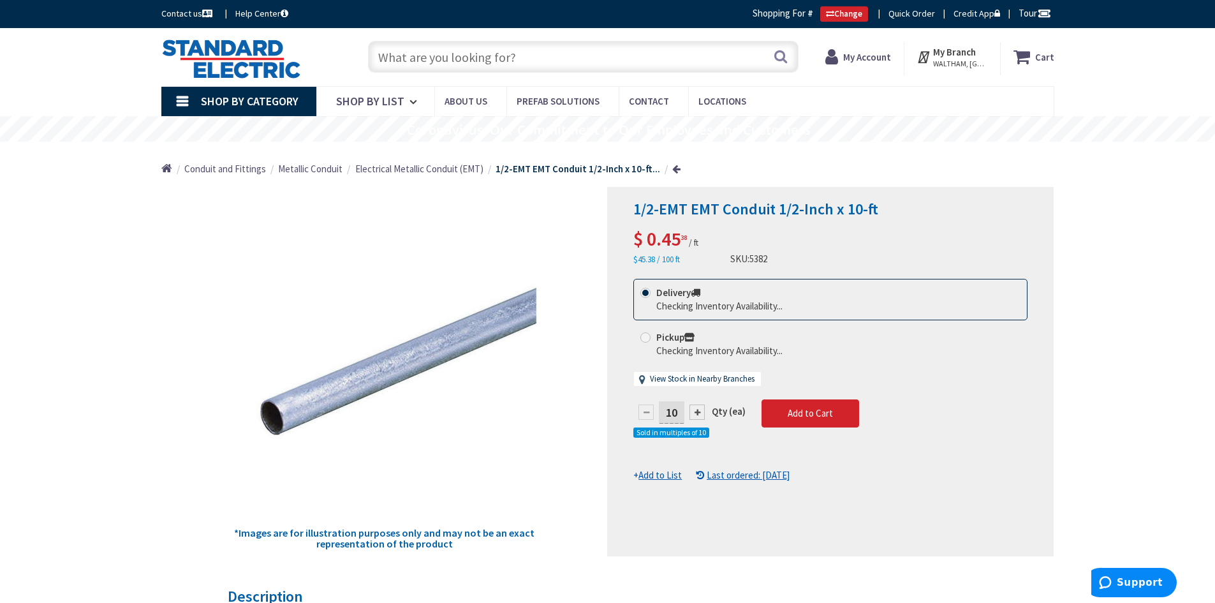
click at [678, 408] on input "10" at bounding box center [672, 412] width 26 height 22
type input "1"
type input "200"
click at [801, 419] on form "This product is Discontinued Delivery Checking Inventory Availability... Pickup…" at bounding box center [830, 380] width 394 height 203
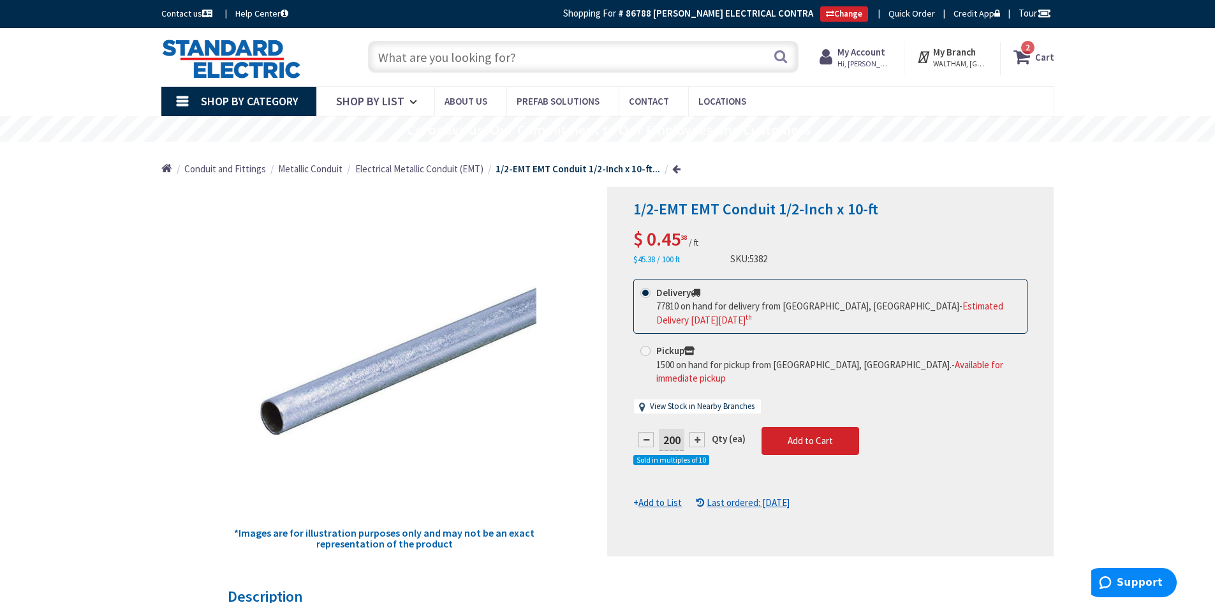
click at [1029, 54] on span "2 2 items" at bounding box center [1028, 48] width 16 height 16
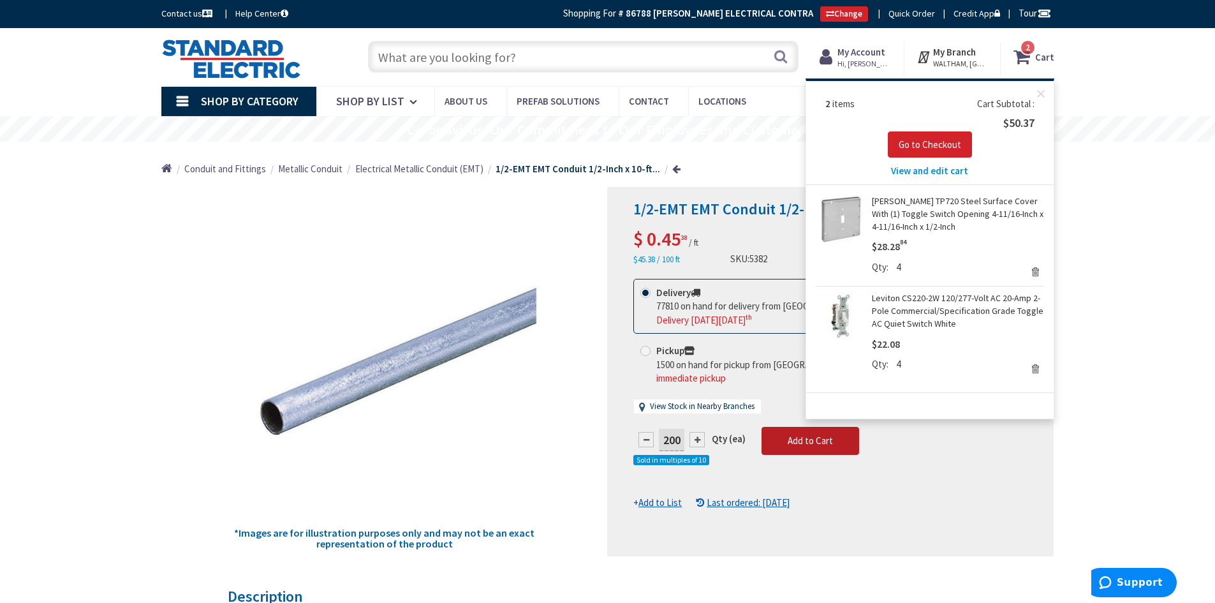
click at [792, 434] on span "Add to Cart" at bounding box center [810, 440] width 45 height 12
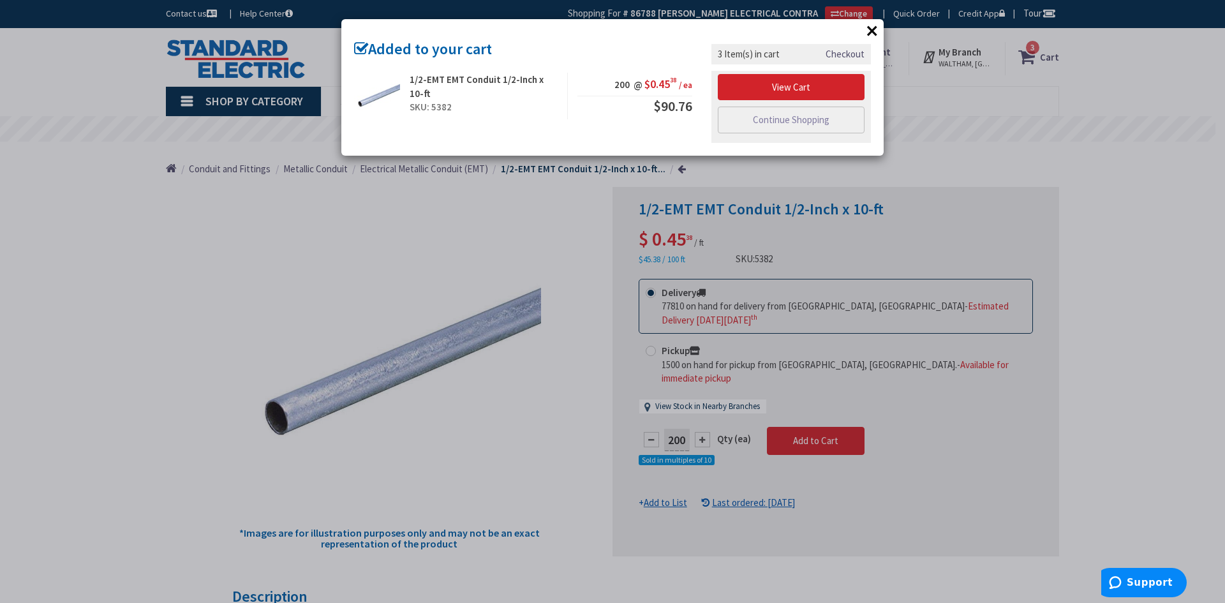
click at [245, 198] on div "× Added to your cart 1/2-EMT EMT Conduit 1/2-Inch x 10-ft SKU: 5382 200 @ $0.45…" at bounding box center [612, 301] width 1225 height 603
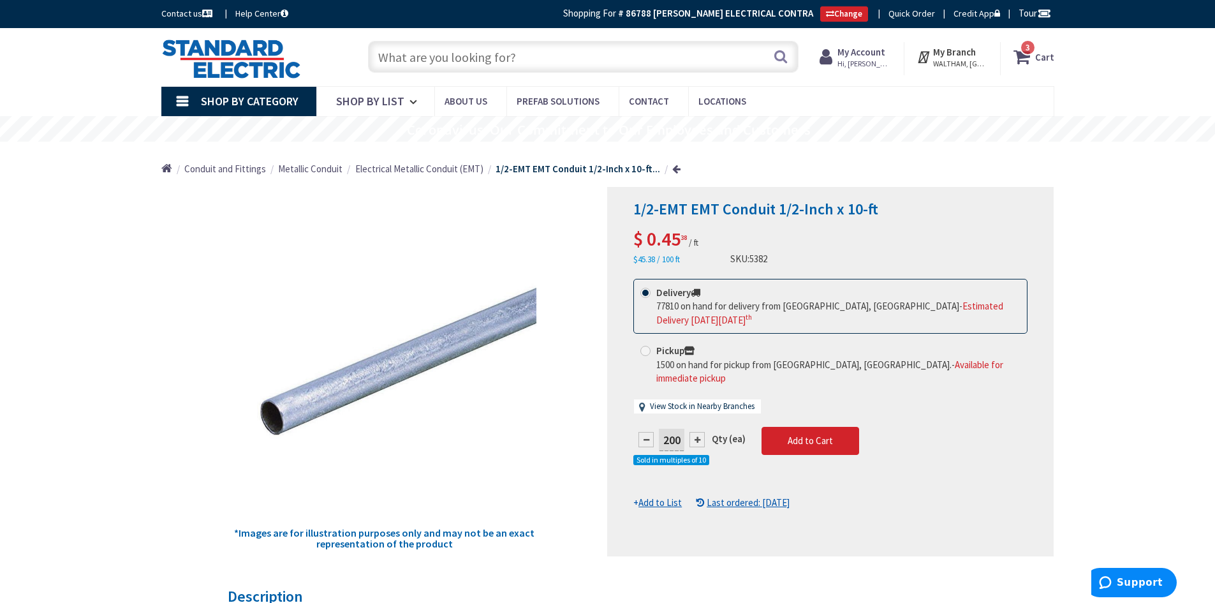
click at [421, 68] on input "text" at bounding box center [583, 57] width 431 height 32
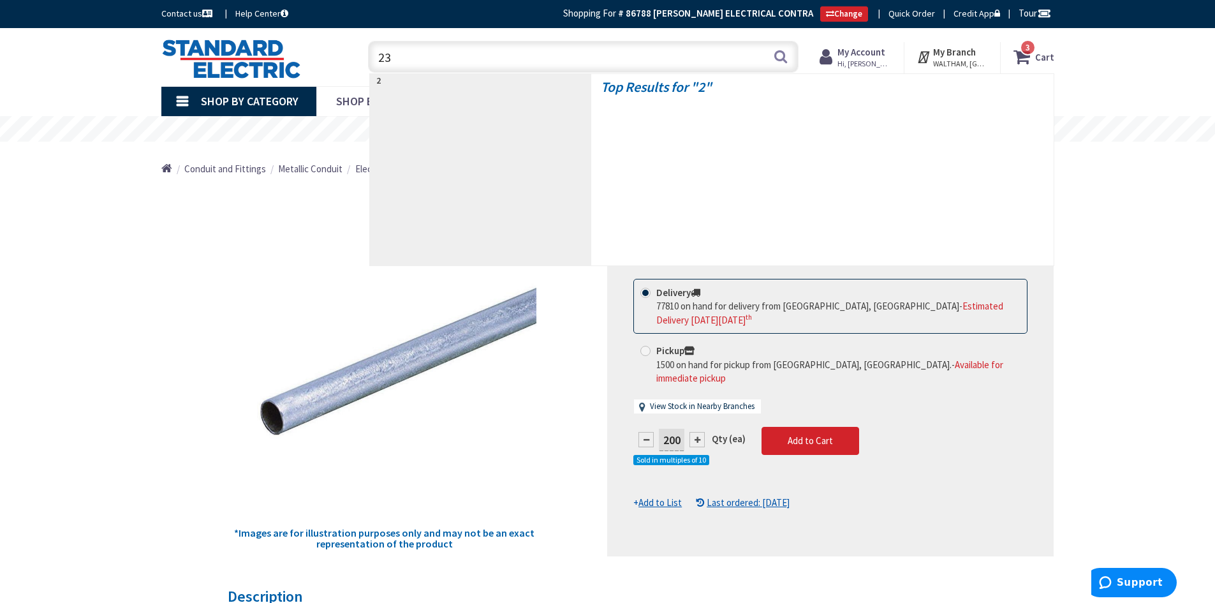
type input "232"
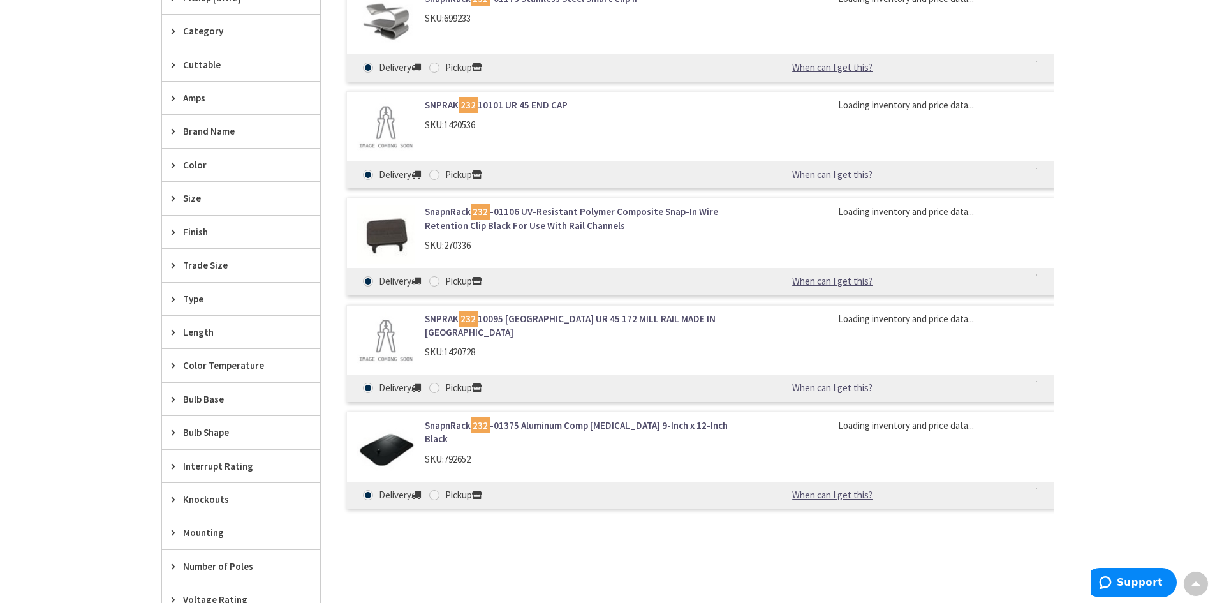
scroll to position [2, 0]
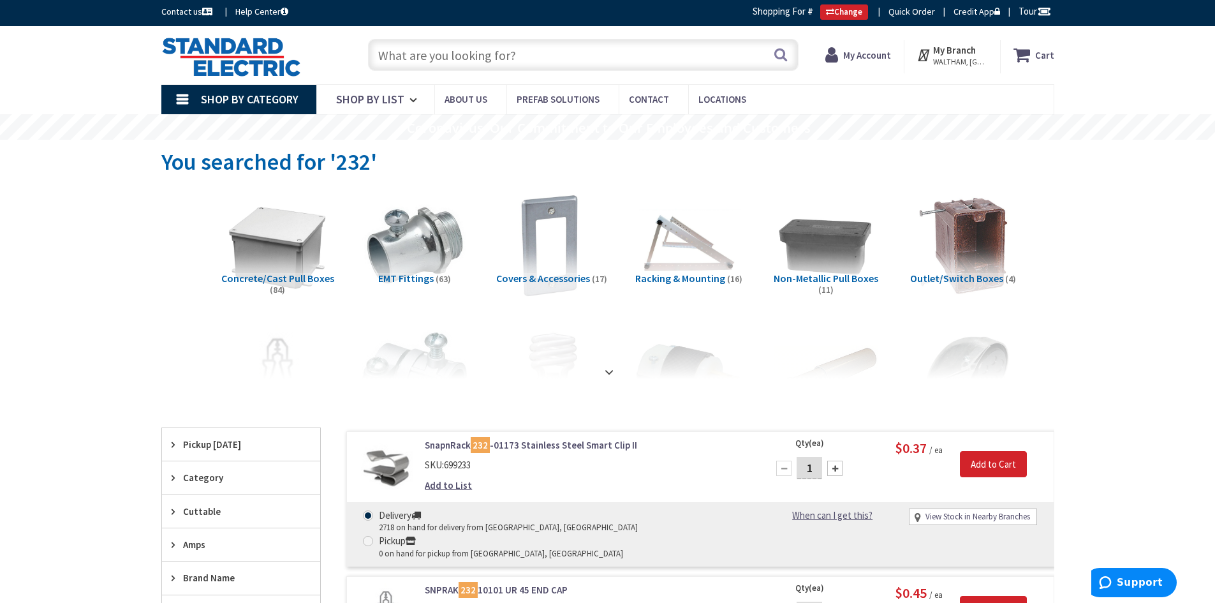
click at [411, 54] on input "text" at bounding box center [583, 55] width 431 height 32
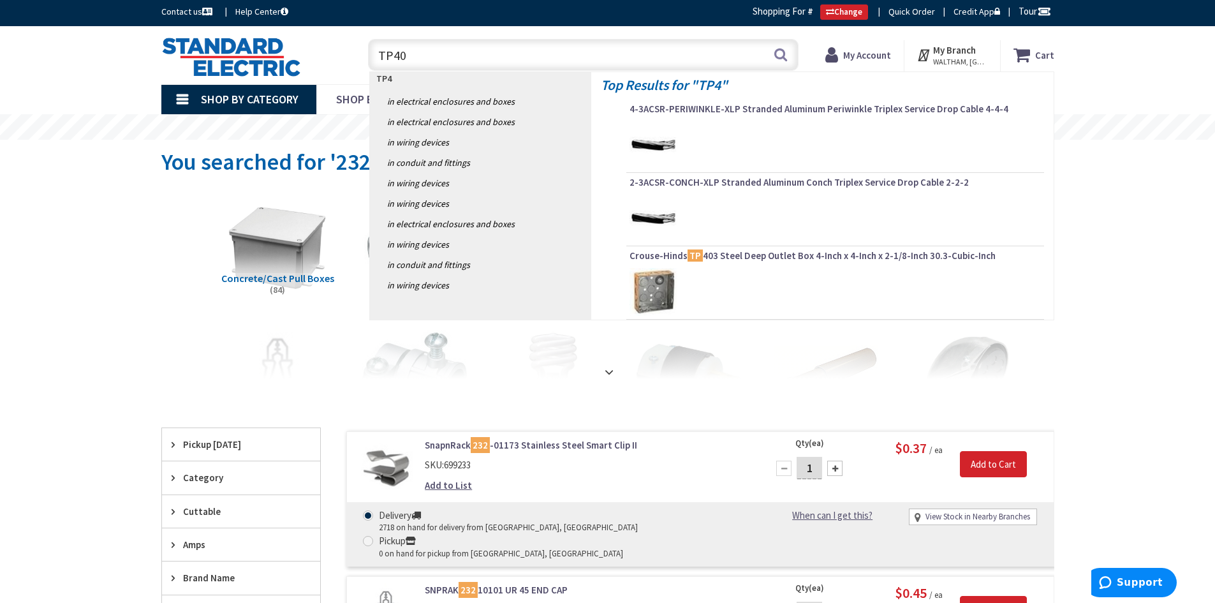
type input "TP403"
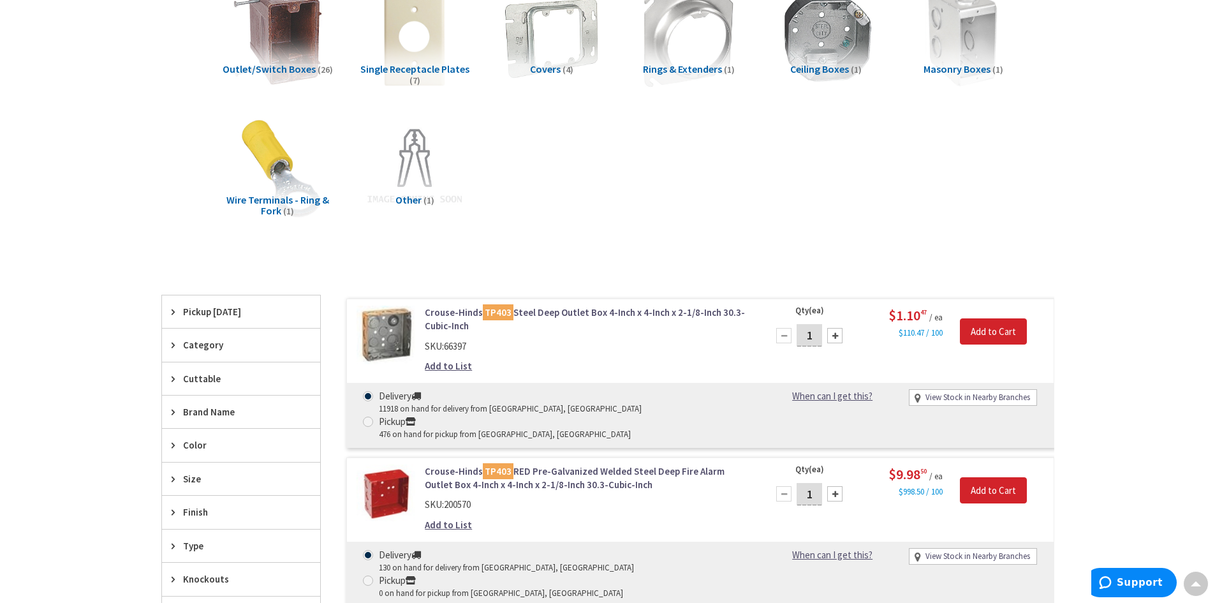
scroll to position [319, 0]
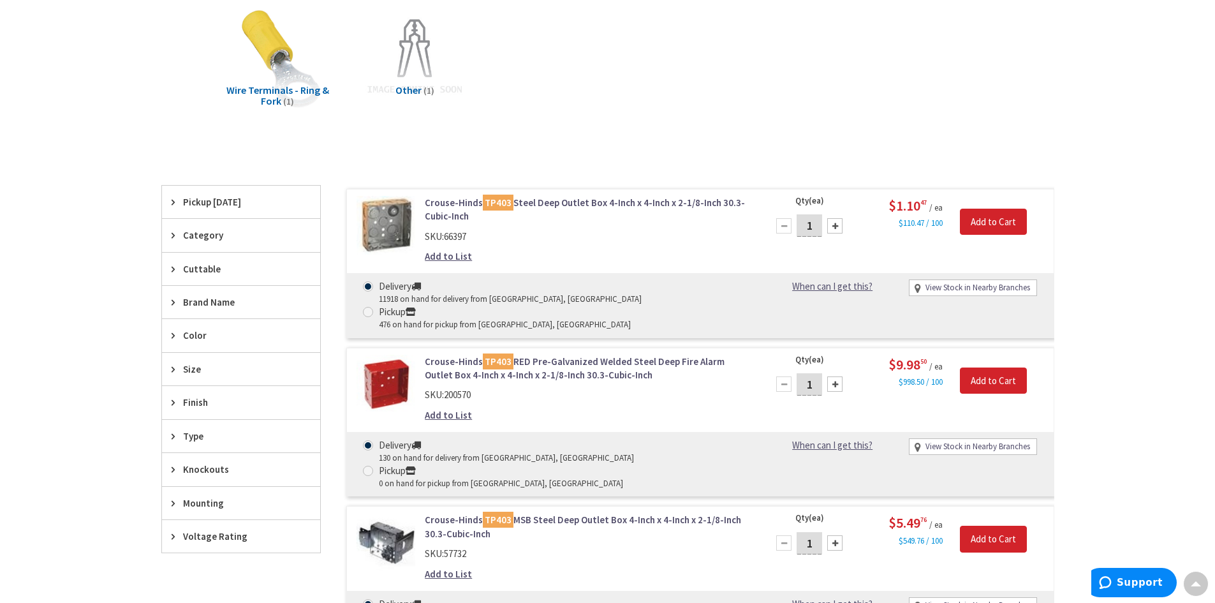
click at [820, 222] on input "1" at bounding box center [810, 225] width 26 height 22
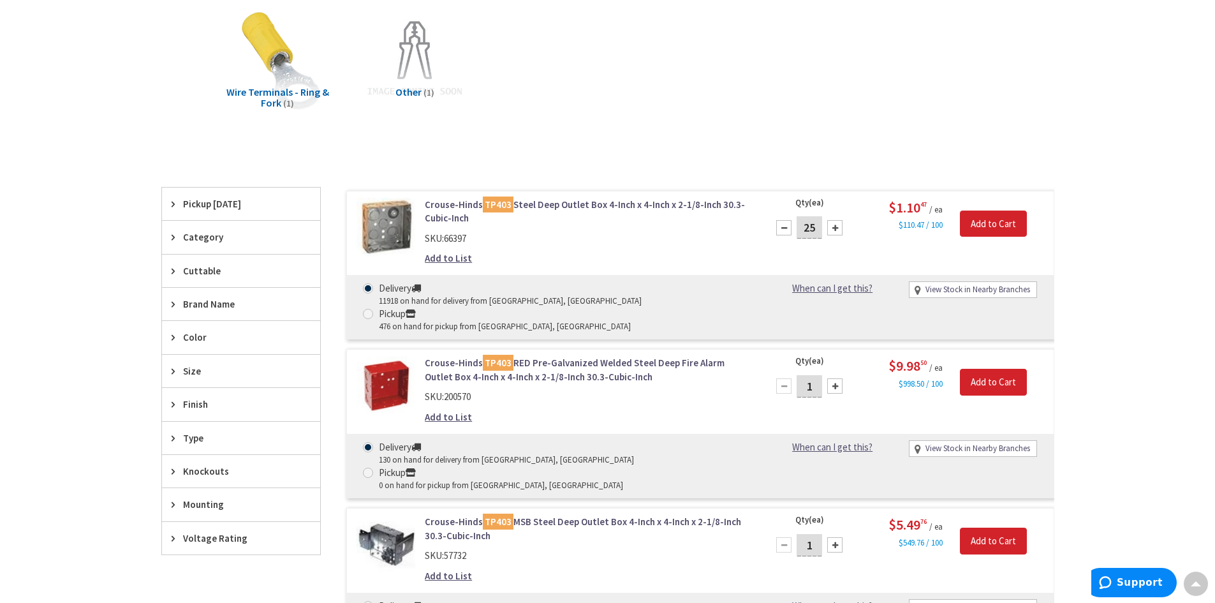
scroll to position [321, 0]
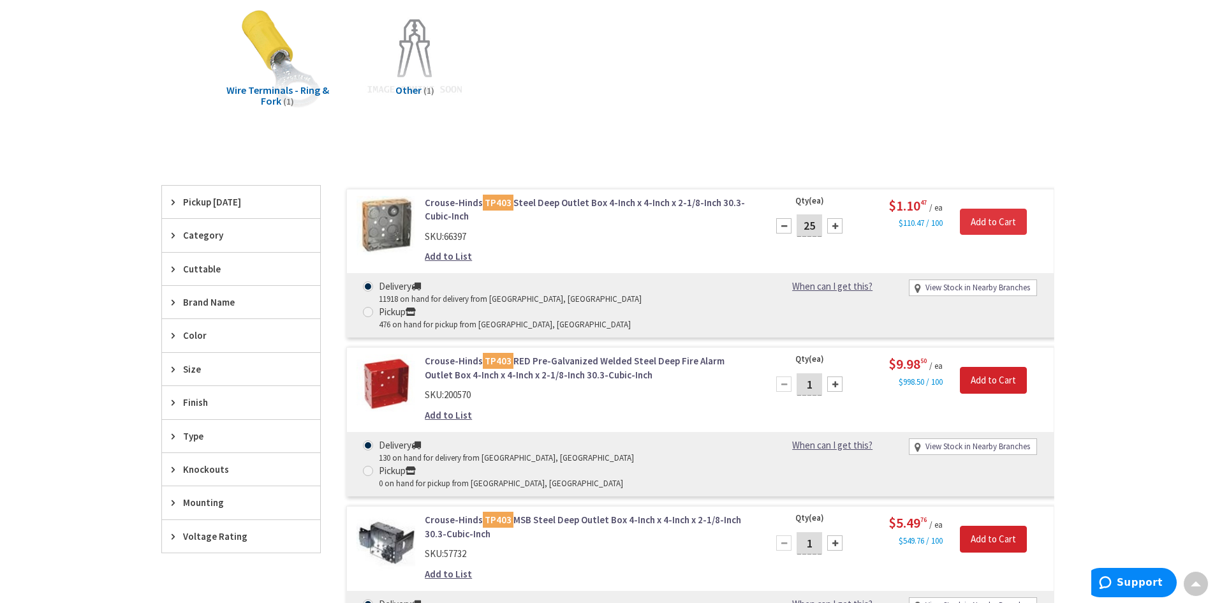
type input "25"
click at [979, 215] on input "Add to Cart" at bounding box center [993, 222] width 67 height 27
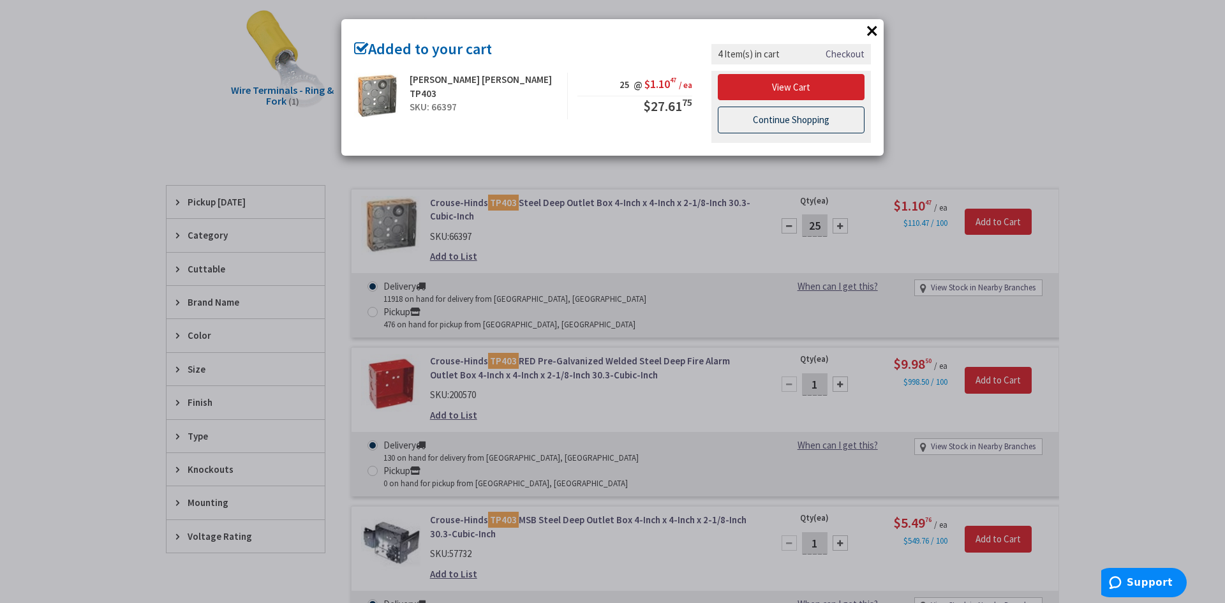
click at [785, 115] on link "Continue Shopping" at bounding box center [791, 120] width 147 height 27
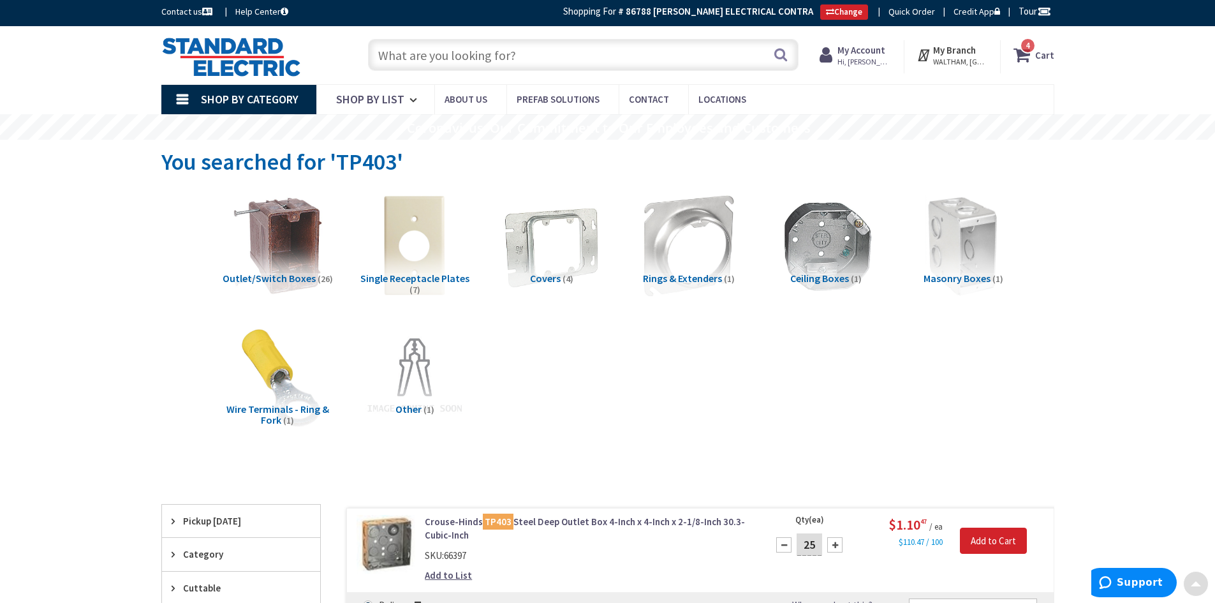
scroll to position [0, 0]
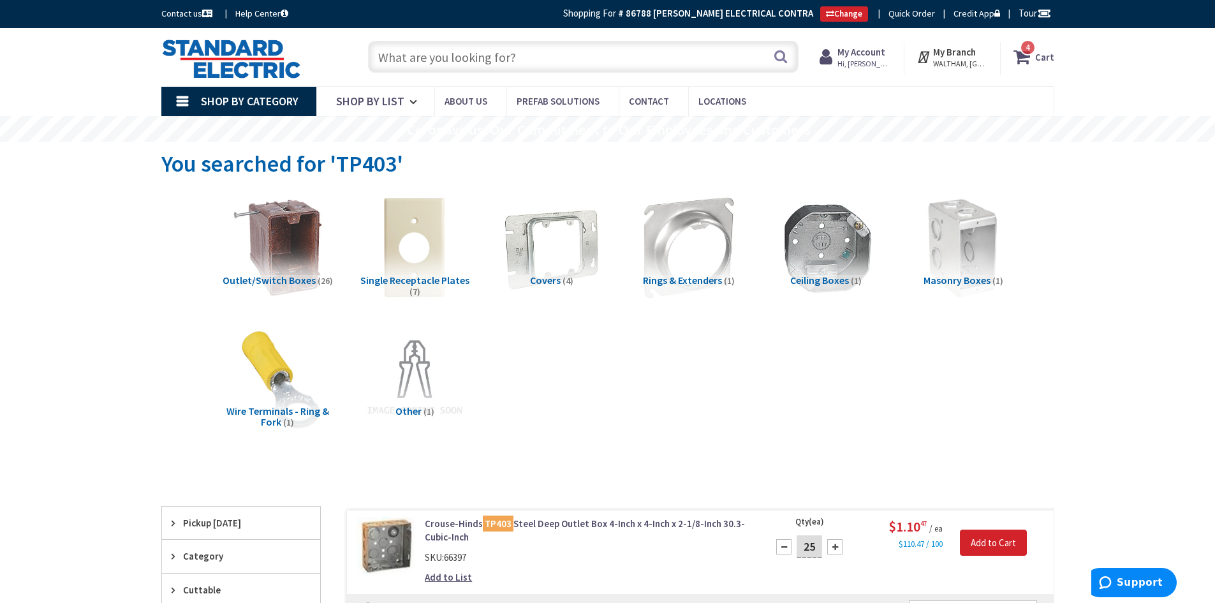
click at [1030, 63] on icon at bounding box center [1024, 56] width 22 height 23
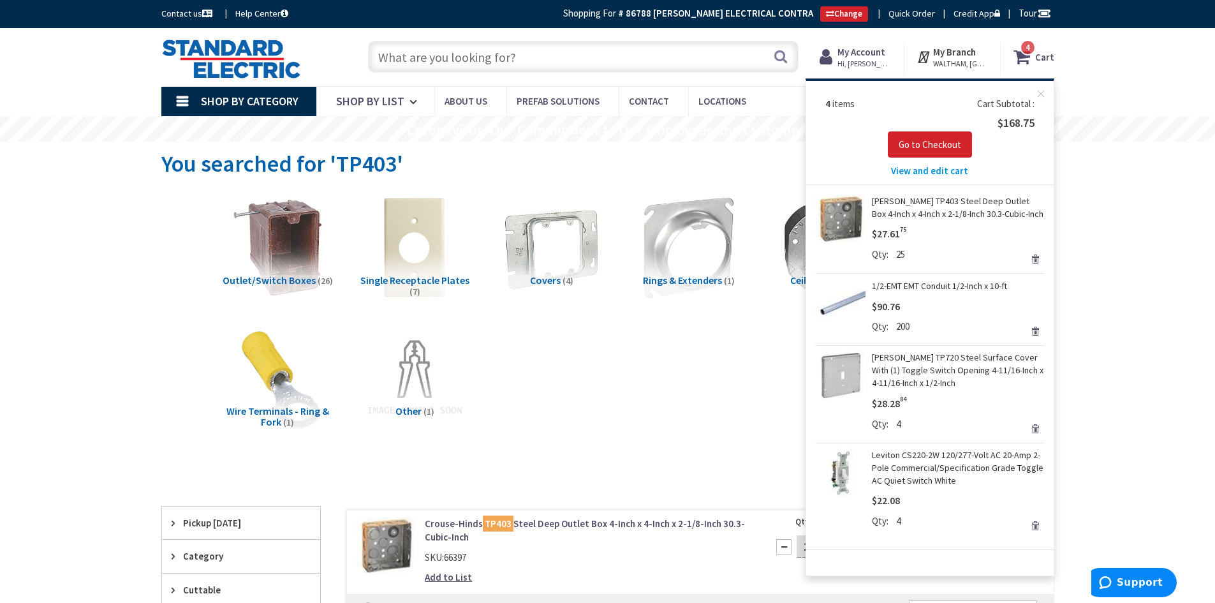
click at [915, 168] on span "View and edit cart" at bounding box center [929, 171] width 77 height 12
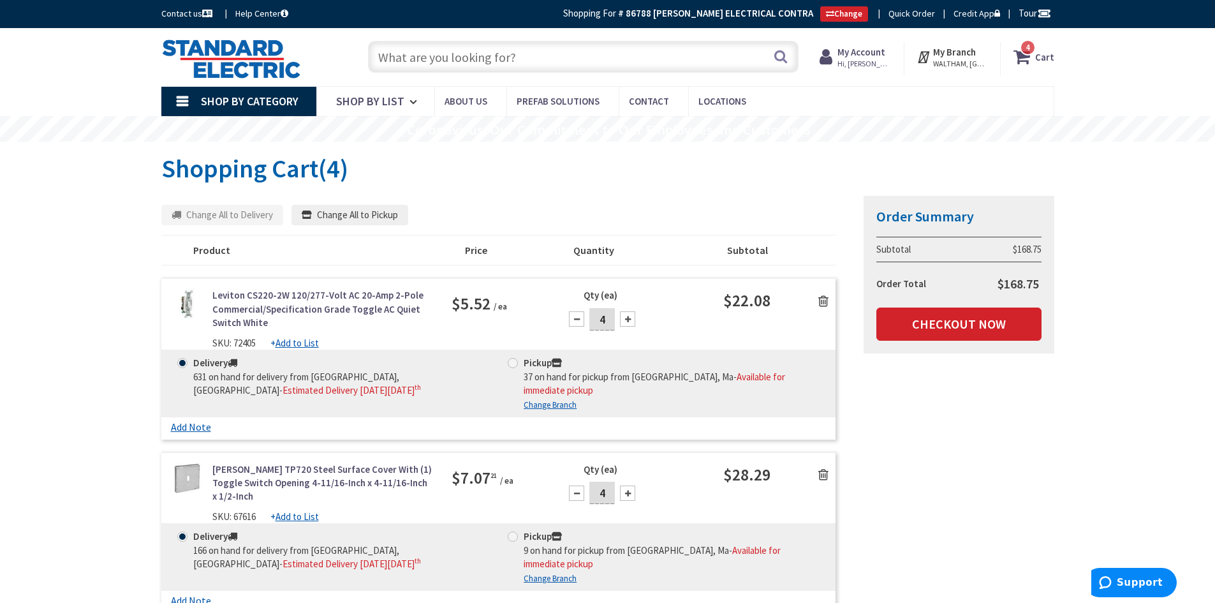
click at [432, 61] on input "text" at bounding box center [583, 57] width 431 height 32
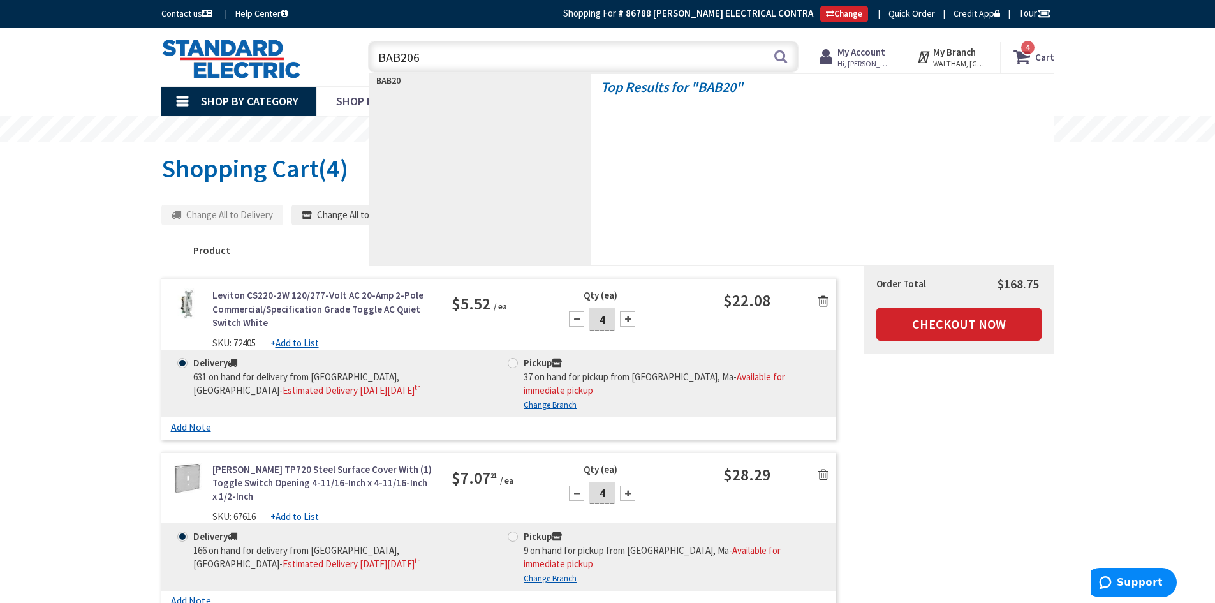
type input "BAB2060"
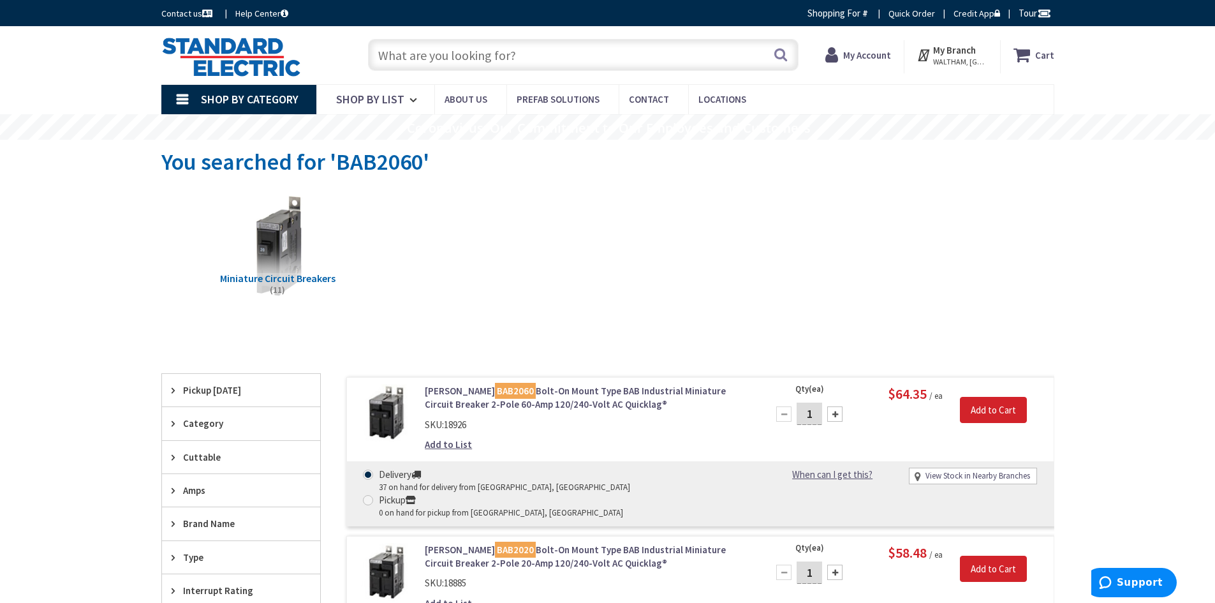
click at [838, 413] on div at bounding box center [834, 413] width 15 height 15
type input "2"
click at [1016, 409] on input "Add to Cart" at bounding box center [993, 410] width 67 height 27
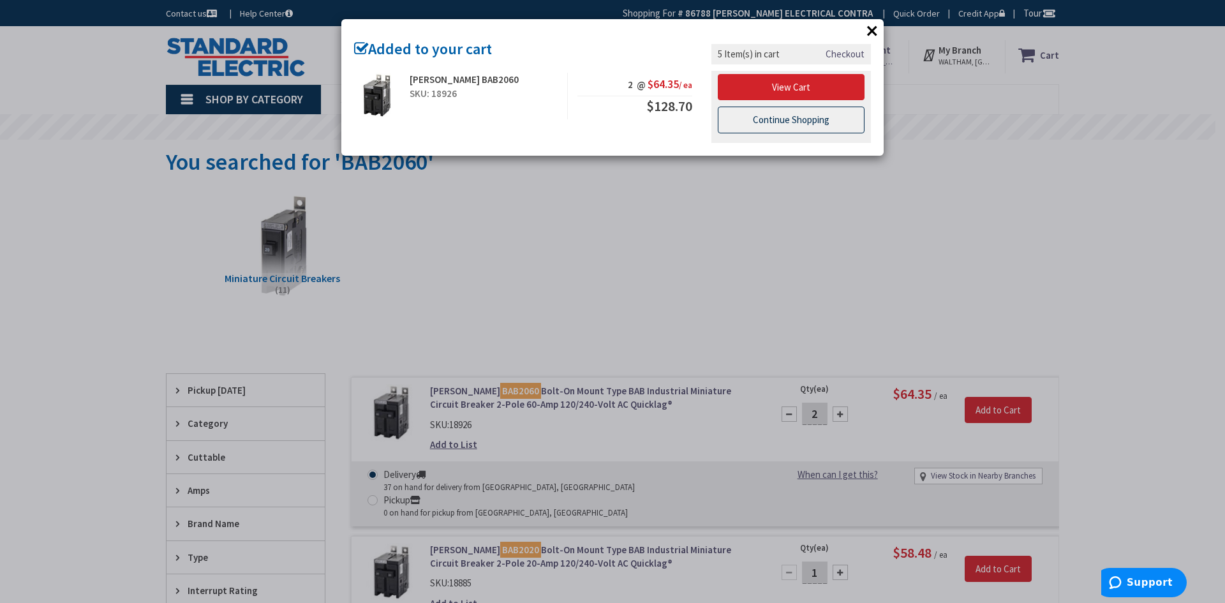
click at [801, 126] on link "Continue Shopping" at bounding box center [791, 120] width 147 height 27
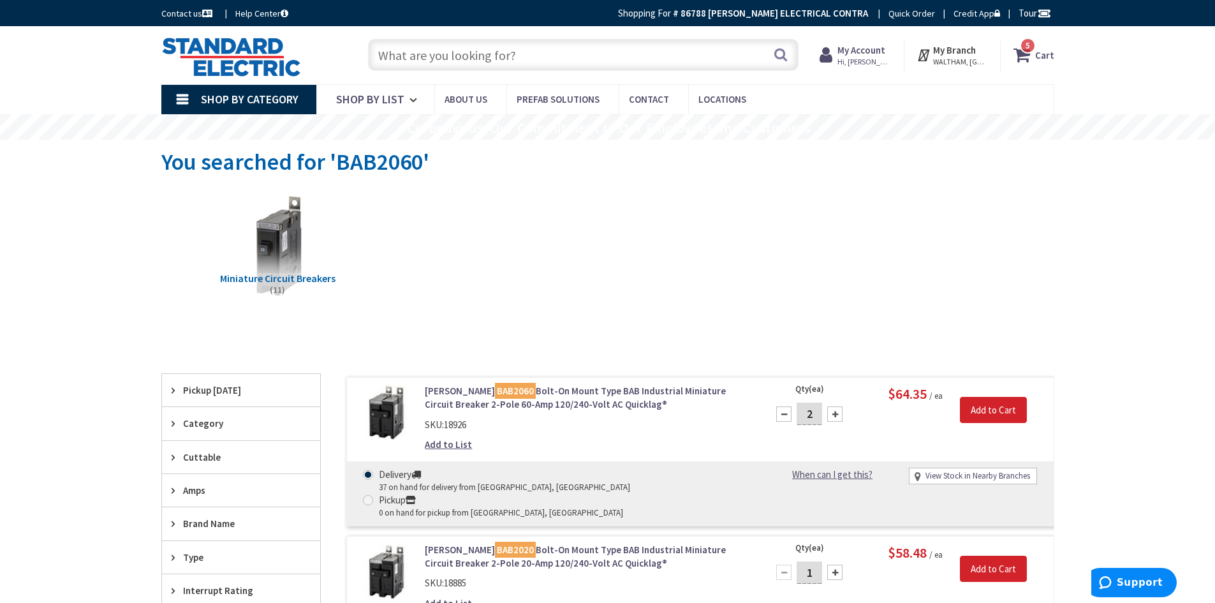
click at [1024, 47] on span "5 5 items" at bounding box center [1028, 46] width 16 height 16
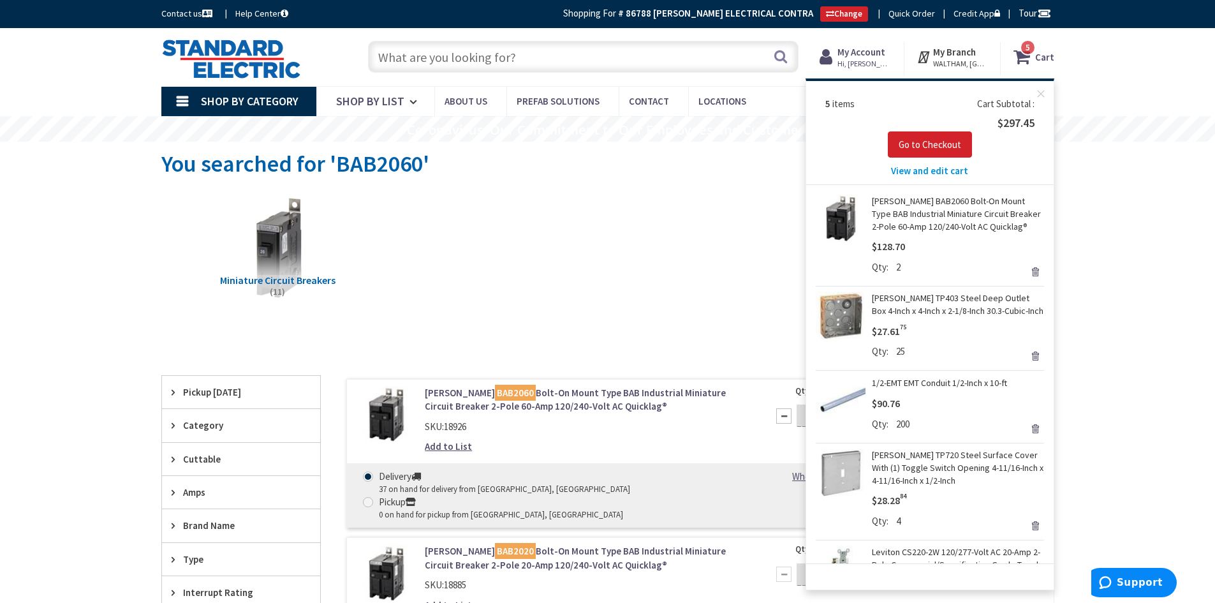
click at [920, 165] on span "View and edit cart" at bounding box center [929, 171] width 77 height 12
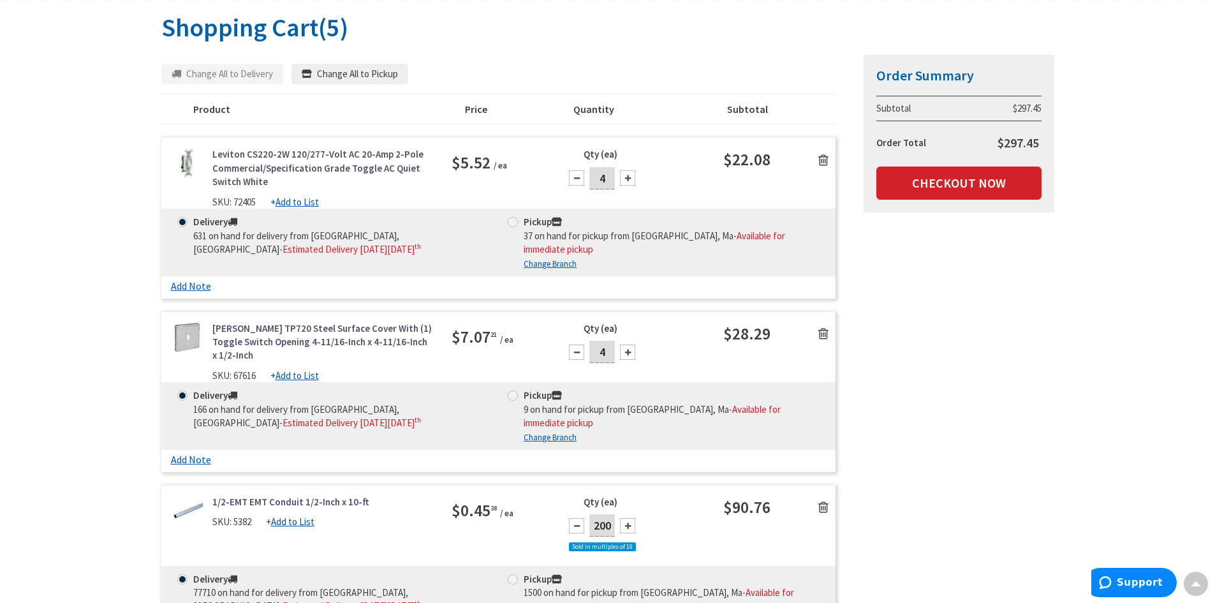
scroll to position [128, 0]
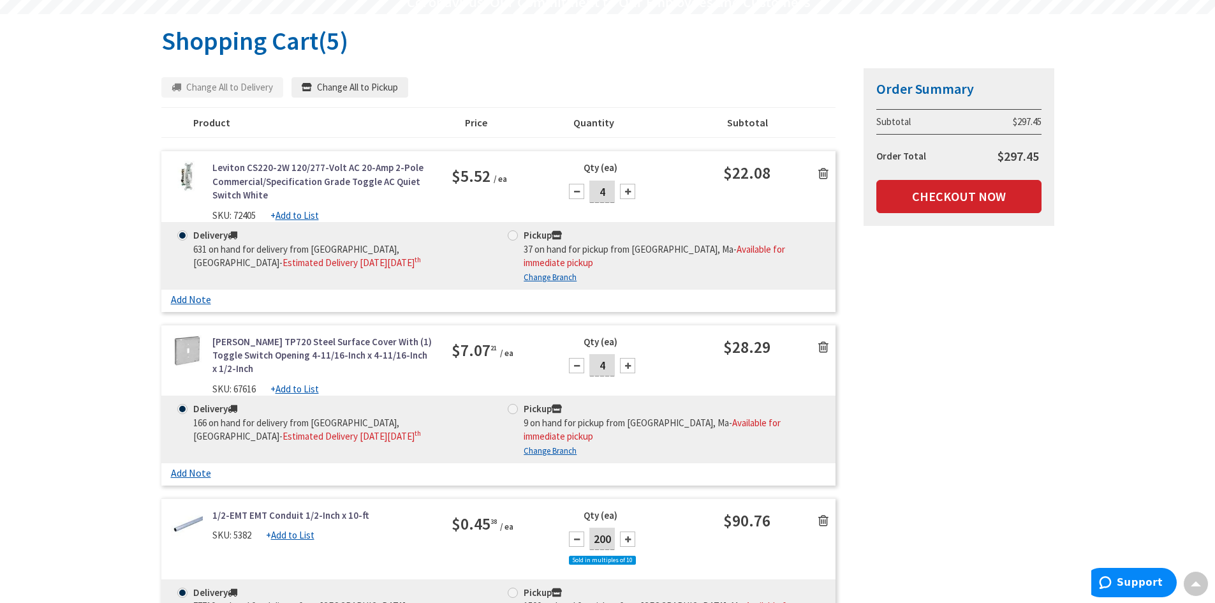
click at [822, 173] on icon at bounding box center [823, 173] width 10 height 13
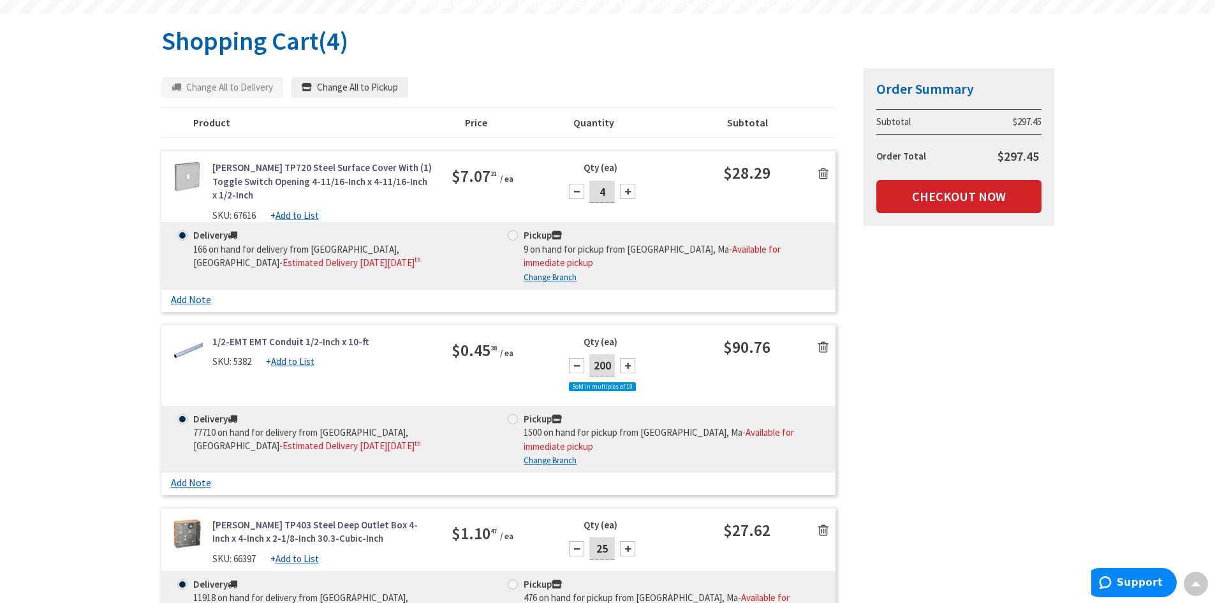
click at [822, 173] on icon at bounding box center [823, 173] width 10 height 13
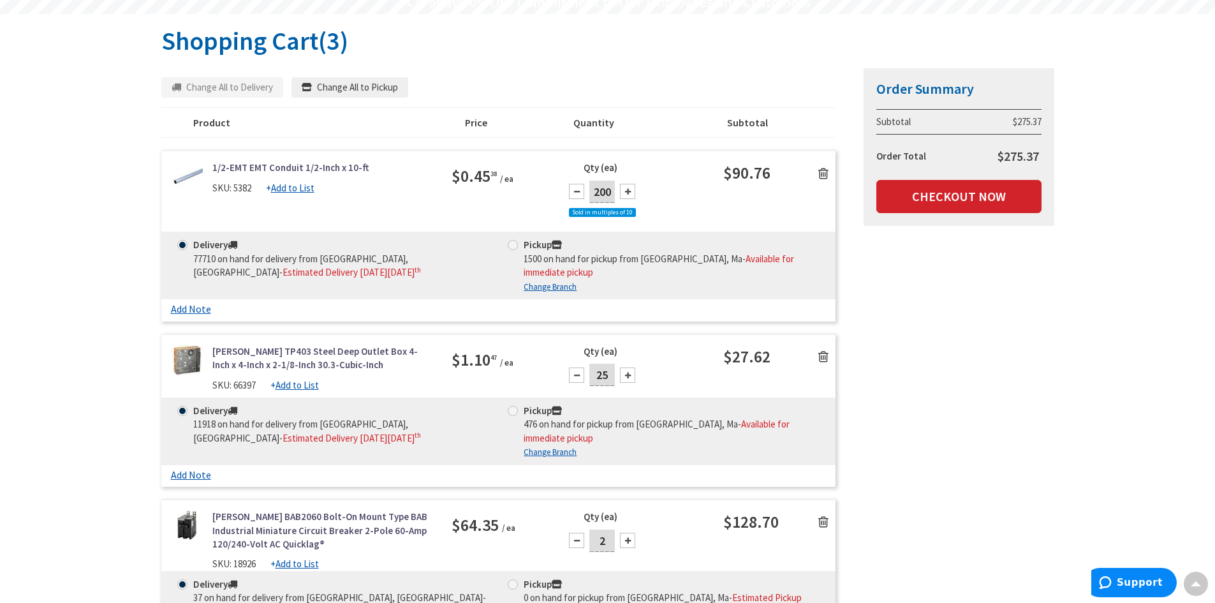
click at [822, 173] on icon at bounding box center [823, 173] width 10 height 13
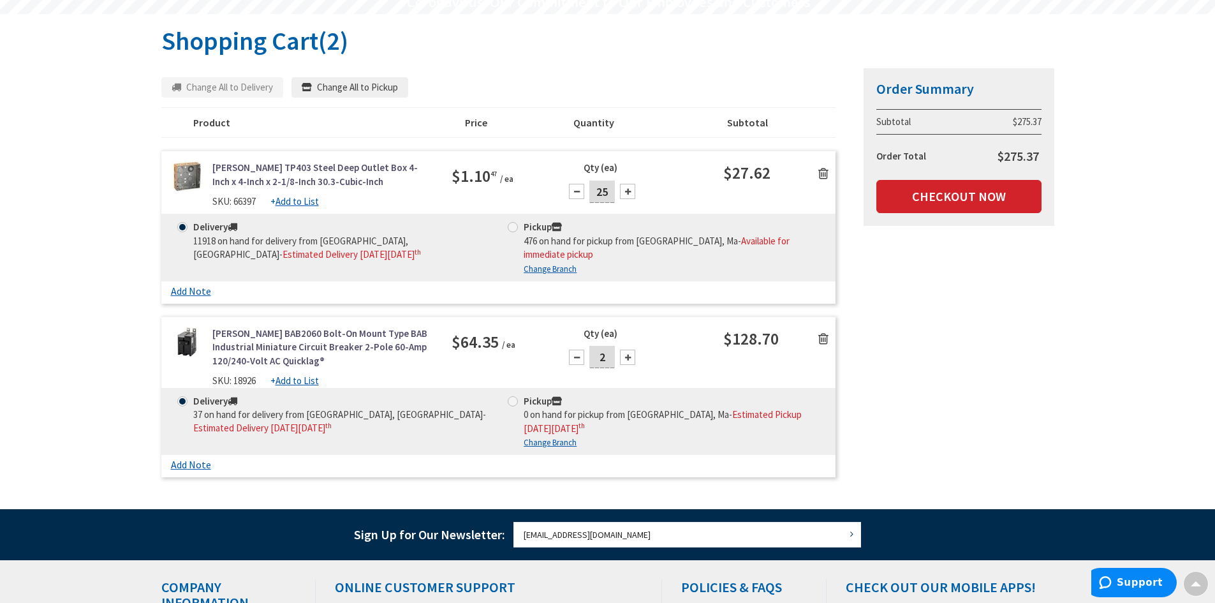
click at [822, 173] on icon at bounding box center [823, 173] width 10 height 13
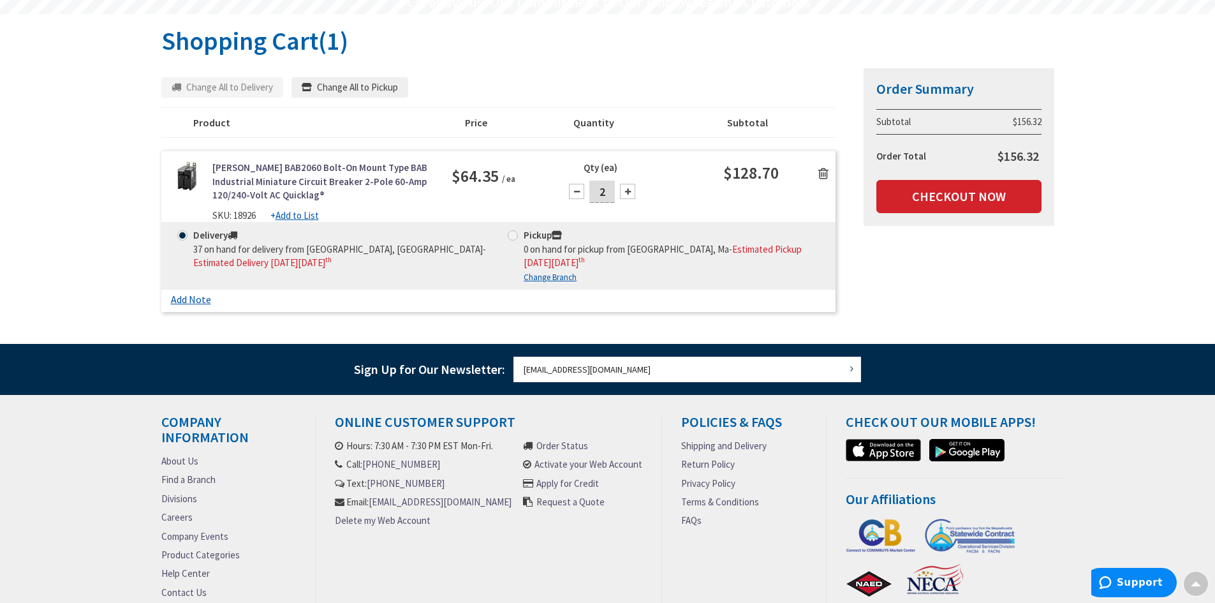
click at [822, 173] on icon at bounding box center [823, 173] width 10 height 13
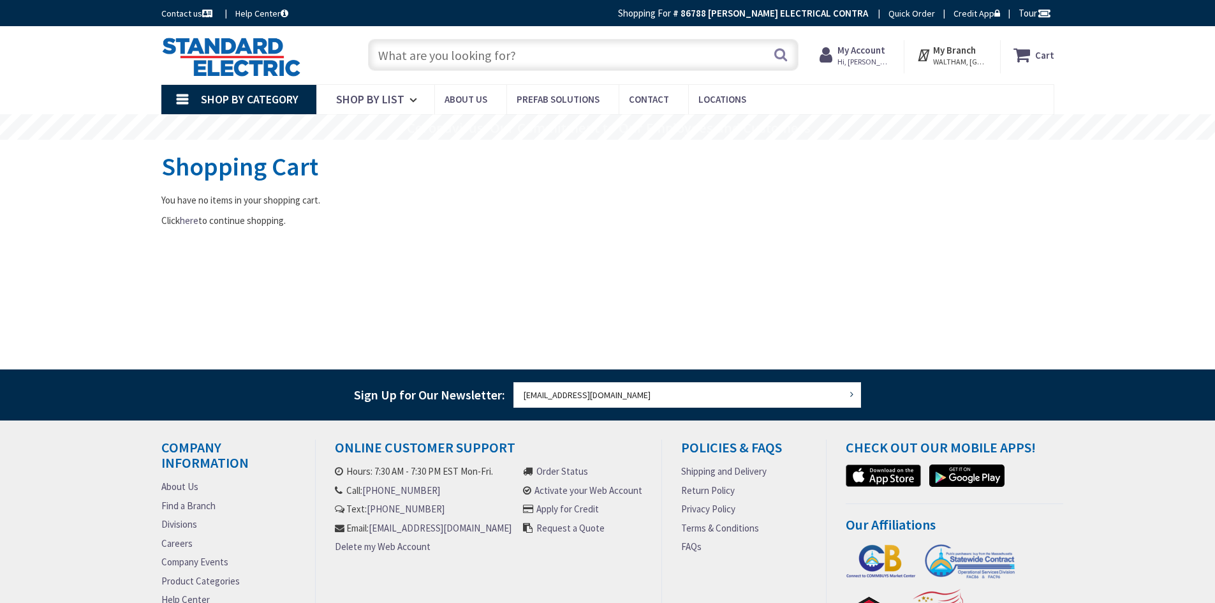
click at [413, 54] on input "text" at bounding box center [583, 55] width 431 height 32
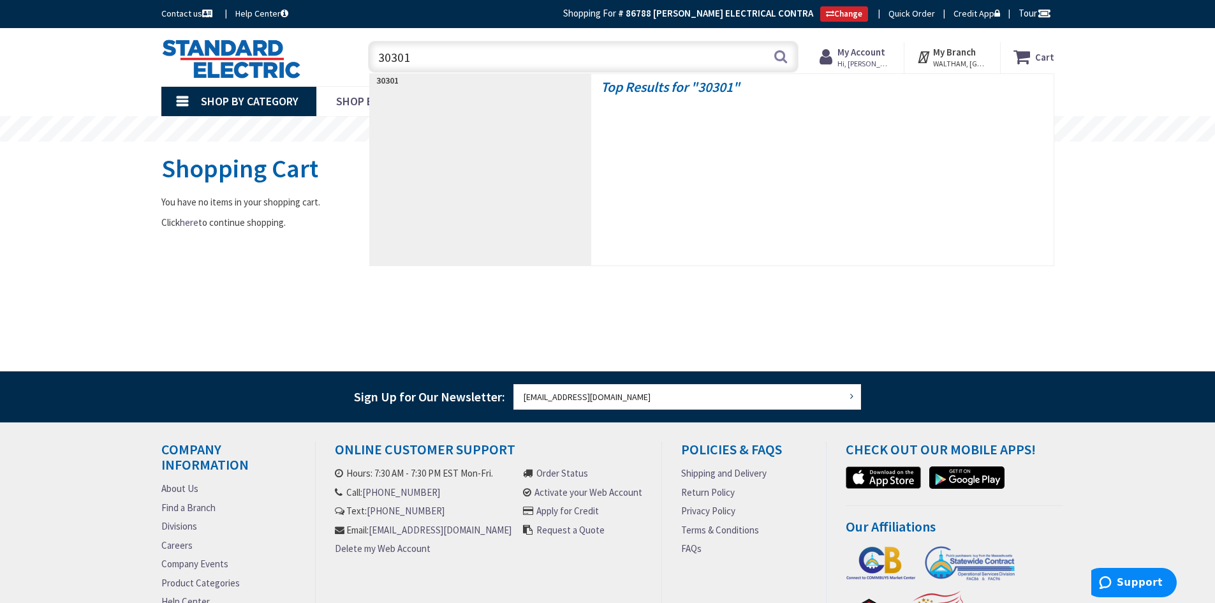
type input "303012"
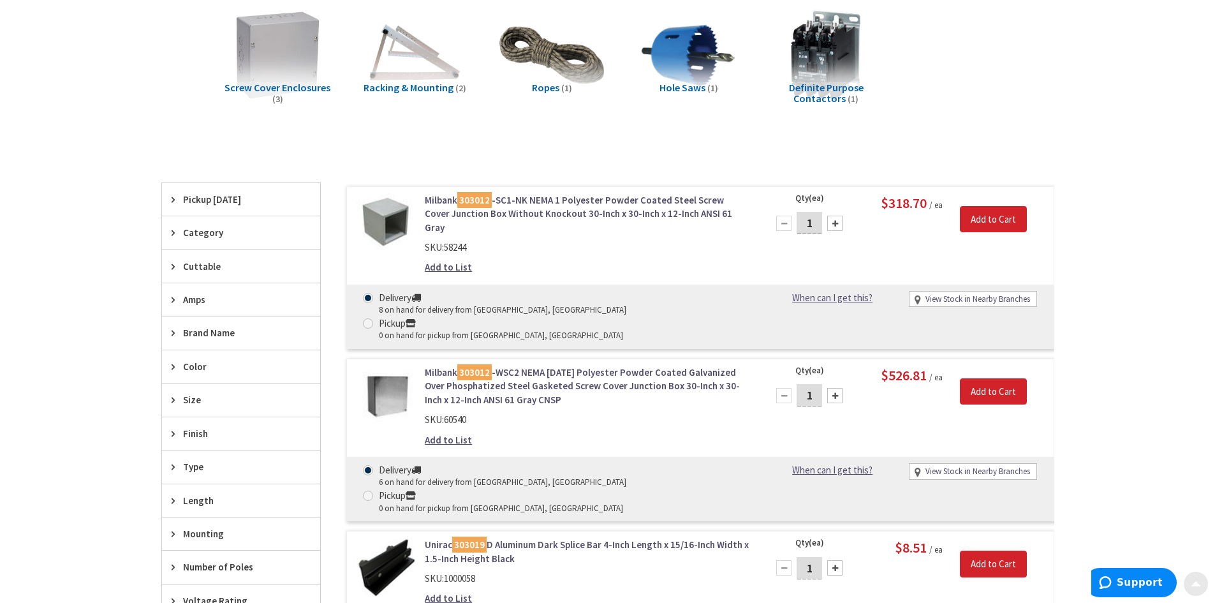
scroll to position [191, 0]
click at [537, 209] on link "Milbank 303012 -SC1-NK NEMA 1 Polyester Powder Coated Steel Screw Cover Junctio…" at bounding box center [587, 213] width 325 height 41
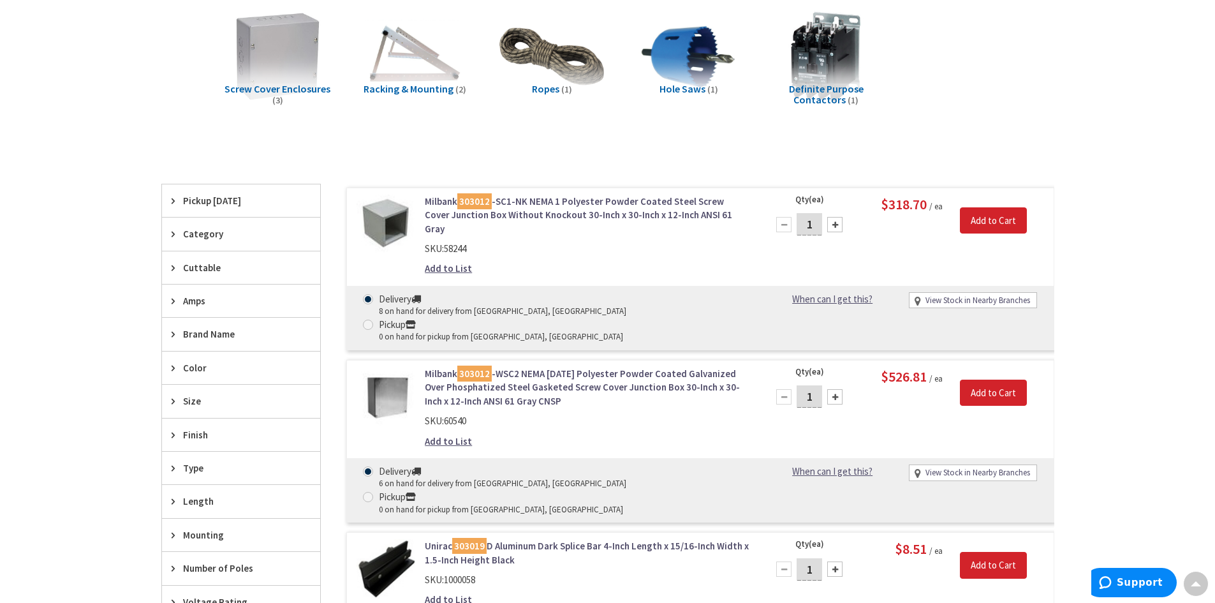
scroll to position [193, 0]
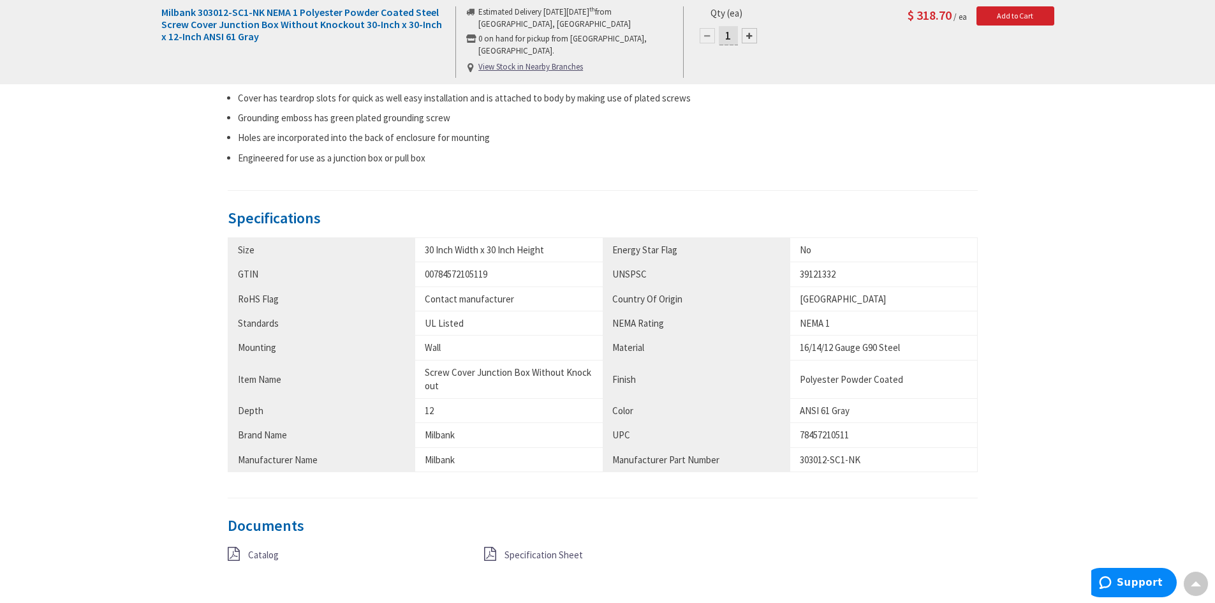
scroll to position [765, 0]
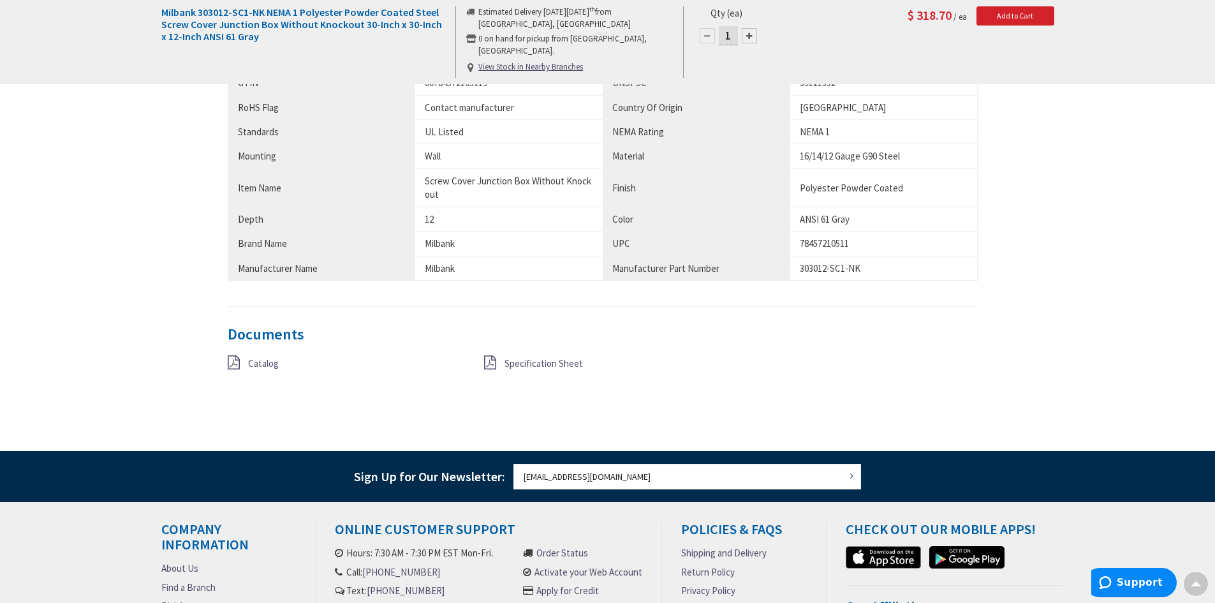
click at [229, 355] on icon at bounding box center [234, 362] width 12 height 14
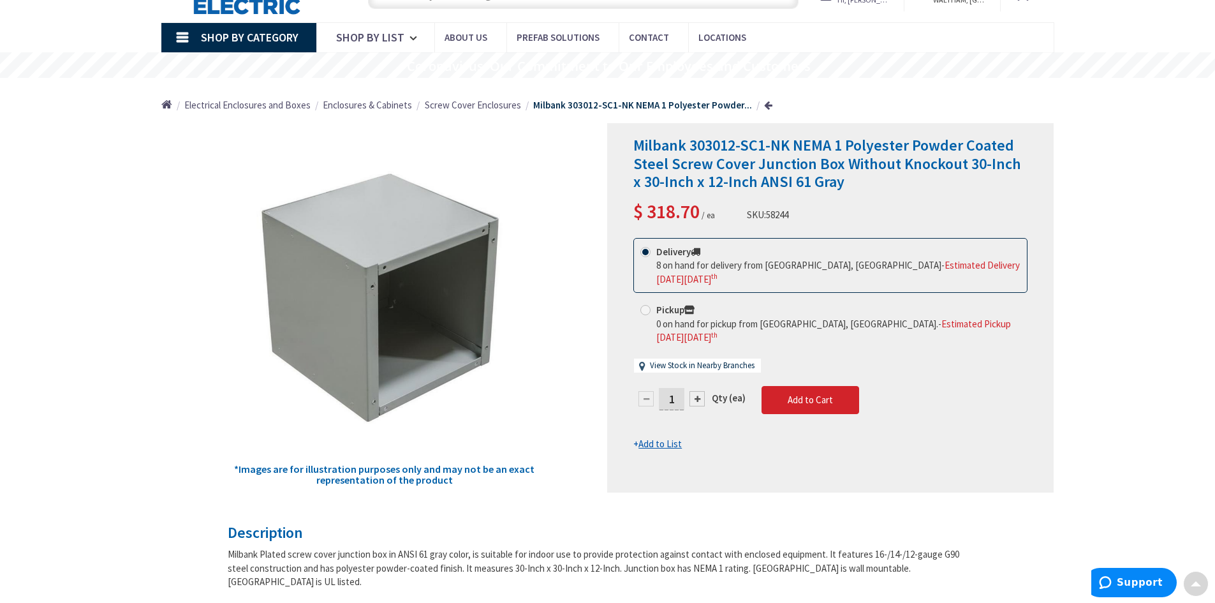
scroll to position [0, 0]
